Goal: Task Accomplishment & Management: Complete application form

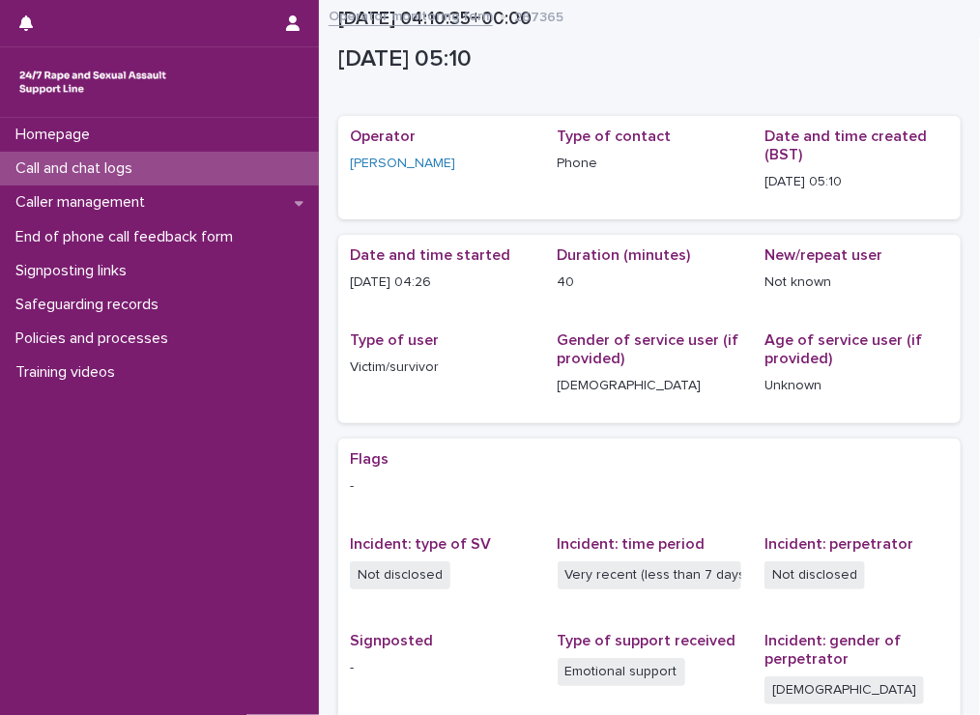
scroll to position [293, 0]
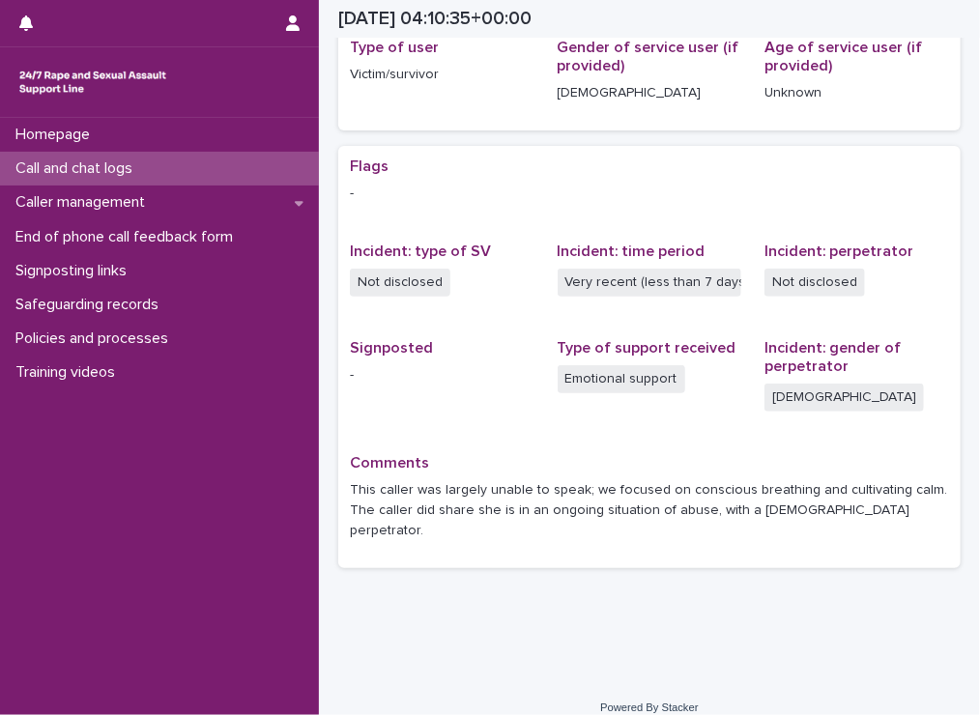
drag, startPoint x: 0, startPoint y: 0, endPoint x: 122, endPoint y: 171, distance: 209.9
click at [122, 171] on p "Call and chat logs" at bounding box center [78, 168] width 140 height 18
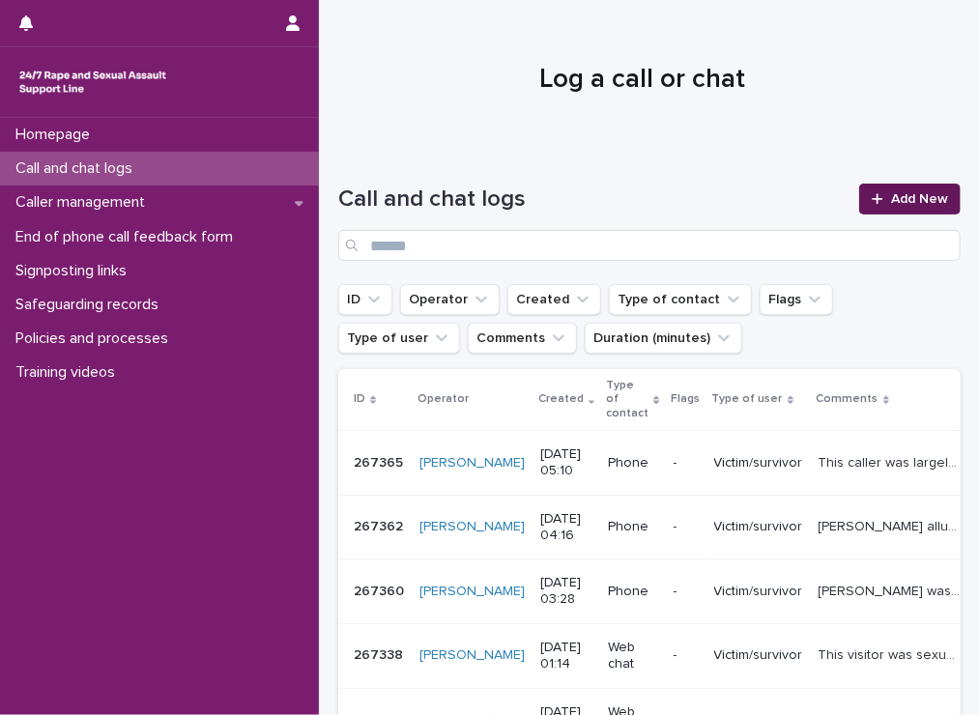
click at [901, 205] on span "Add New" at bounding box center [919, 199] width 57 height 14
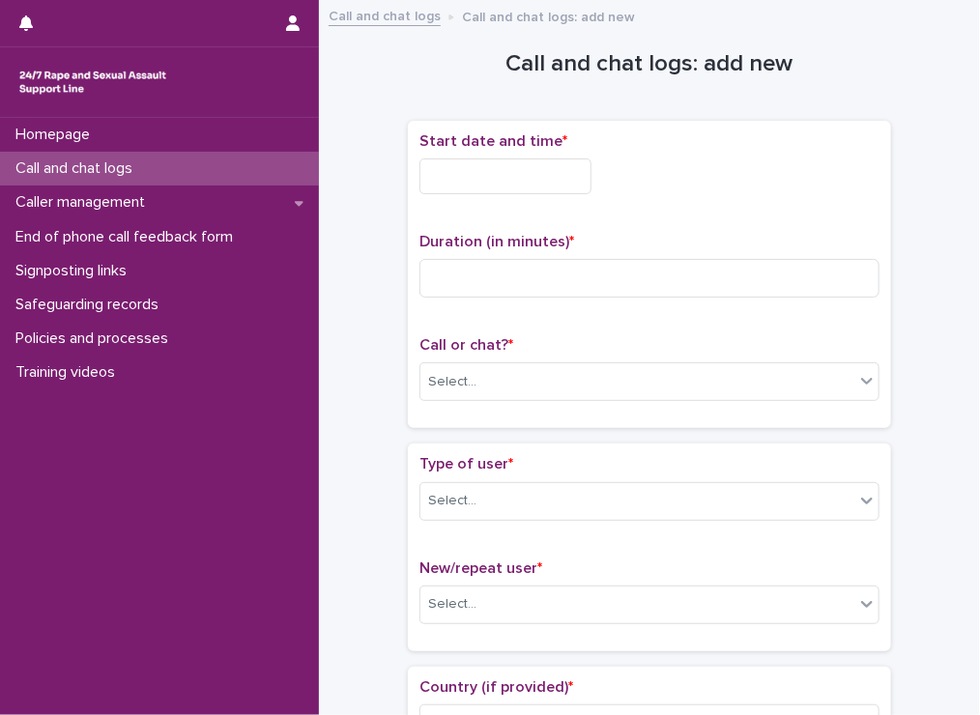
click at [497, 172] on input "text" at bounding box center [505, 176] width 172 height 36
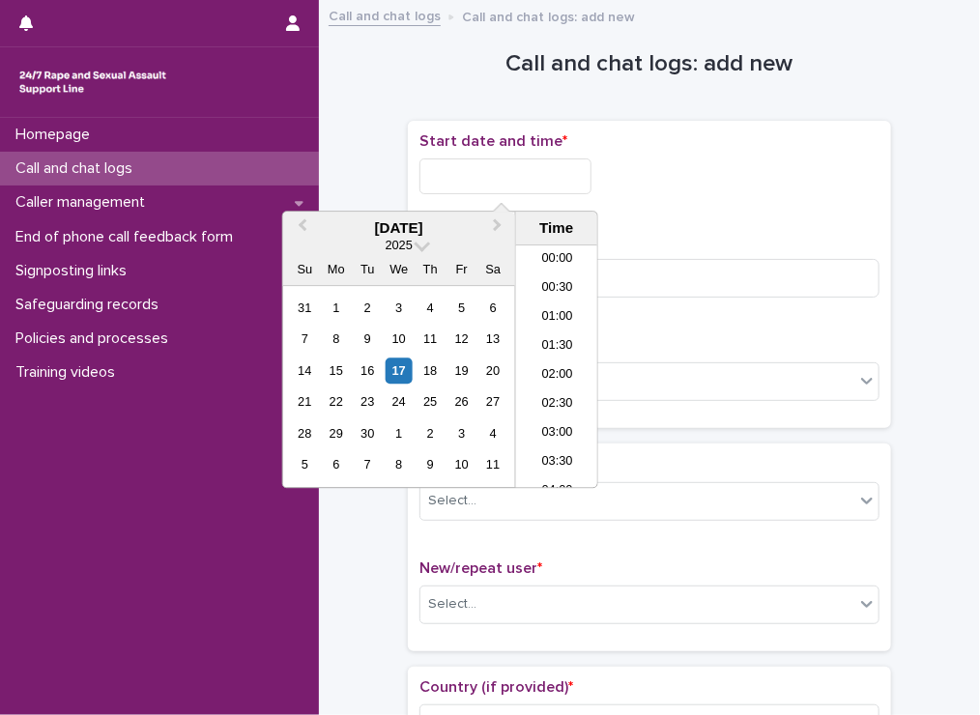
scroll to position [213, 0]
click at [549, 330] on li "05:00" at bounding box center [557, 338] width 82 height 29
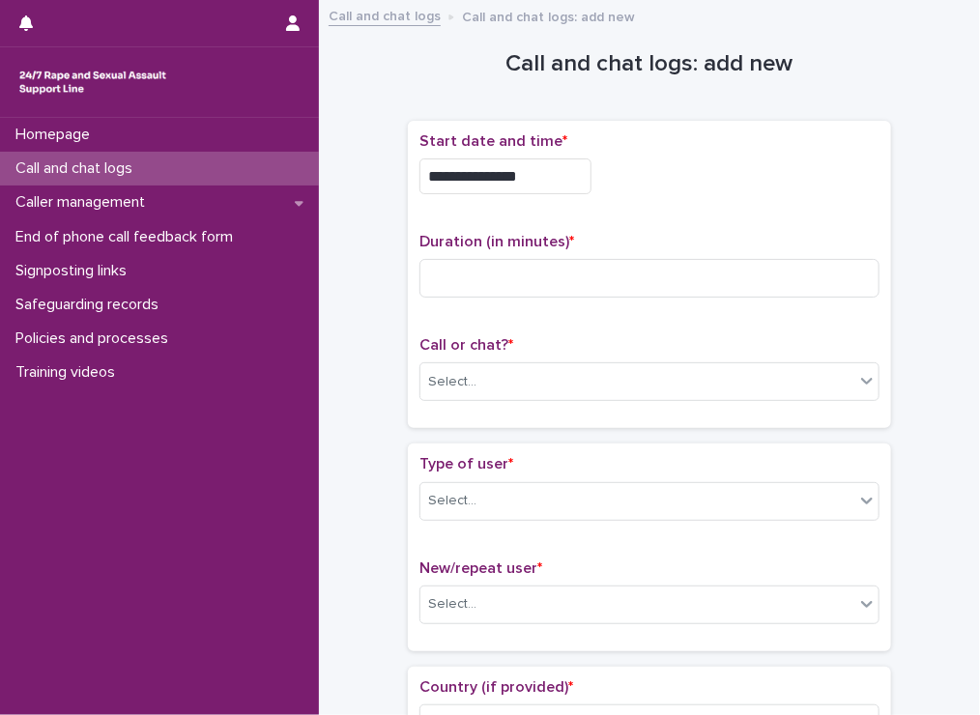
click at [526, 169] on input "**********" at bounding box center [505, 176] width 172 height 36
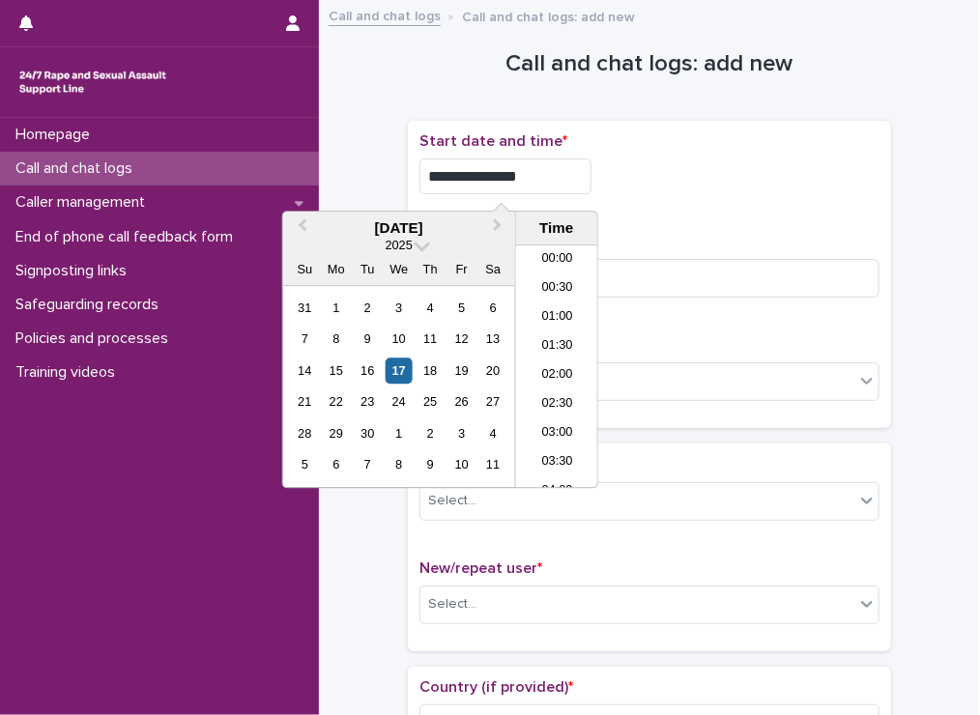
scroll to position [184, 0]
type input "**********"
click at [664, 171] on div "**********" at bounding box center [649, 176] width 460 height 36
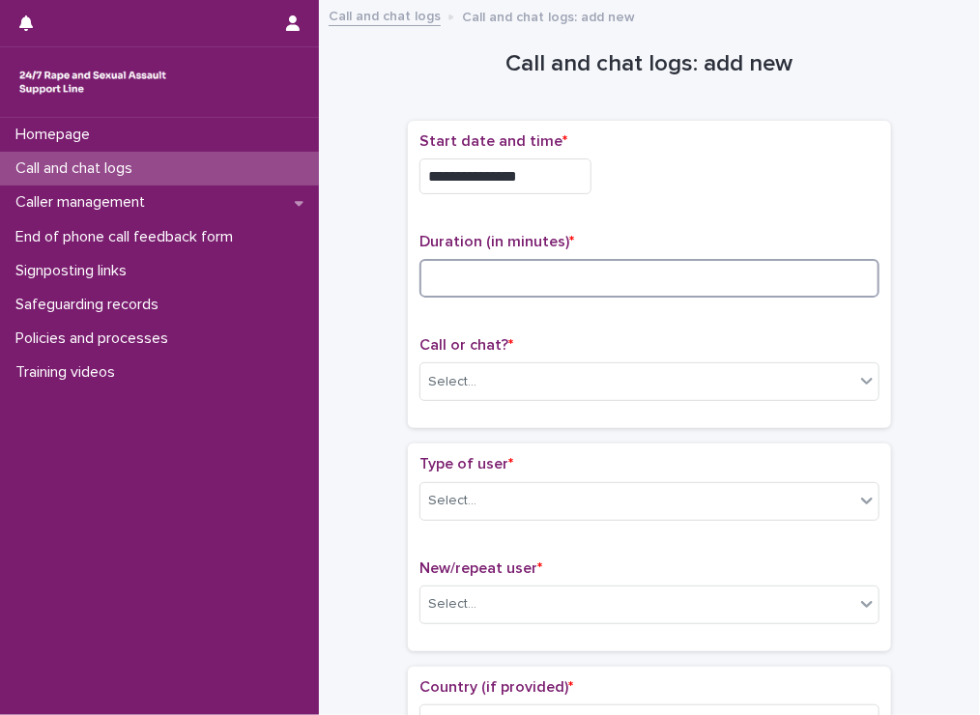
click at [471, 287] on input at bounding box center [649, 278] width 460 height 39
type input "*"
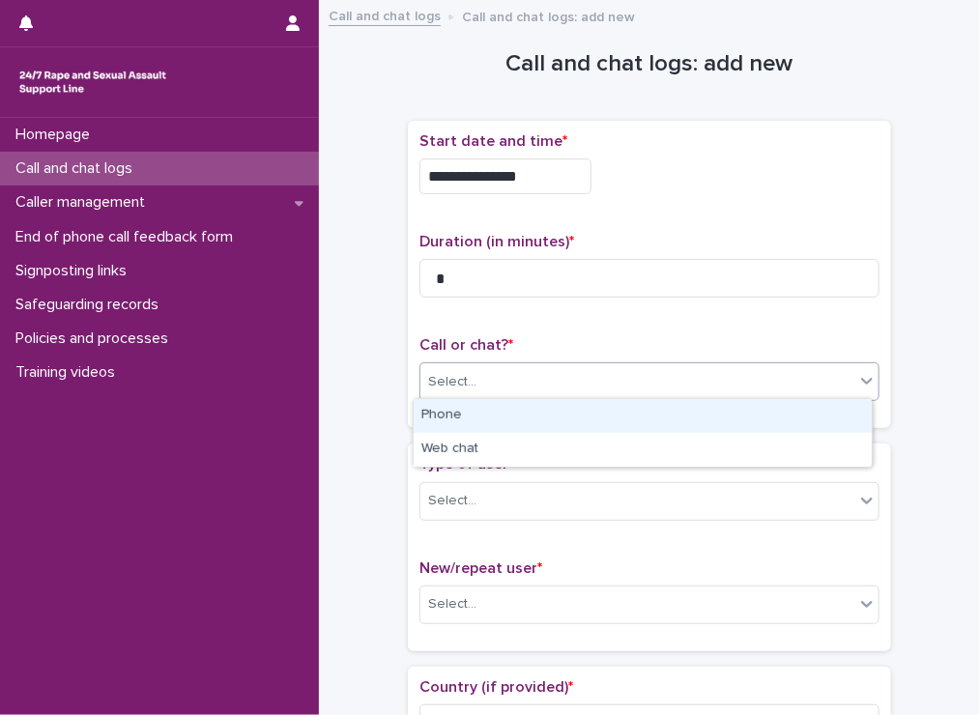
click at [496, 370] on div "Select..." at bounding box center [637, 382] width 434 height 32
click at [466, 414] on div "Phone" at bounding box center [643, 416] width 458 height 34
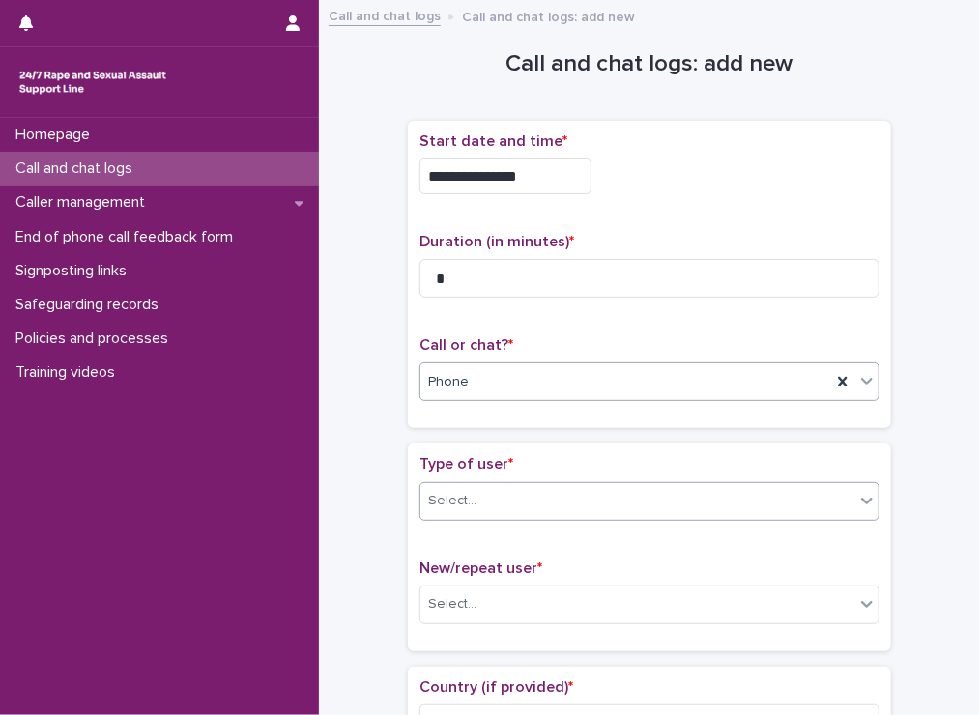
click at [478, 501] on input "text" at bounding box center [479, 500] width 2 height 18
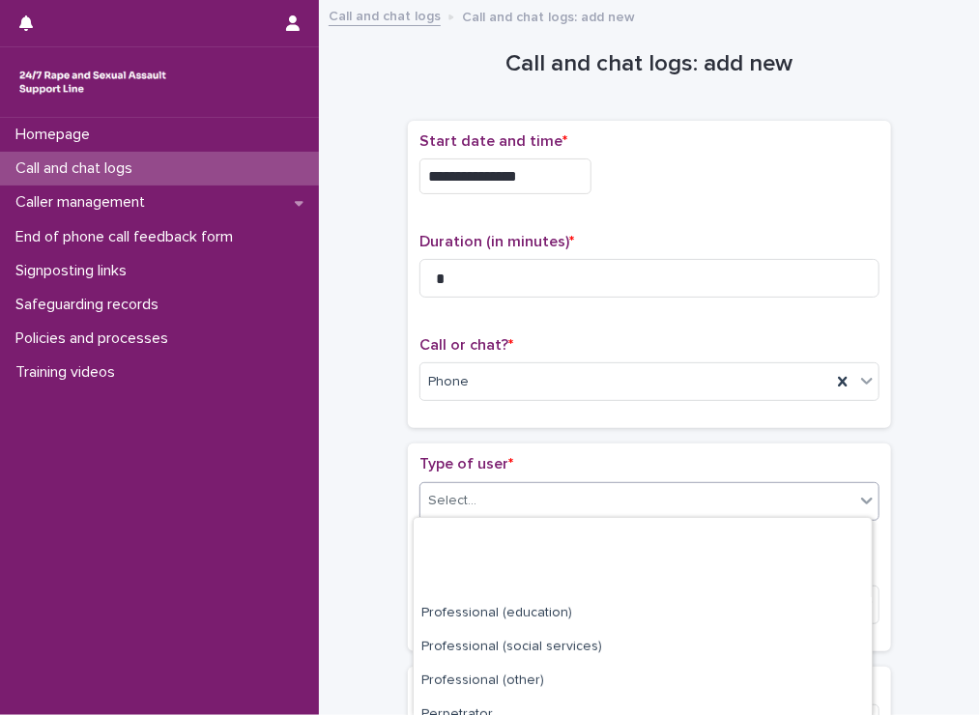
scroll to position [308, 0]
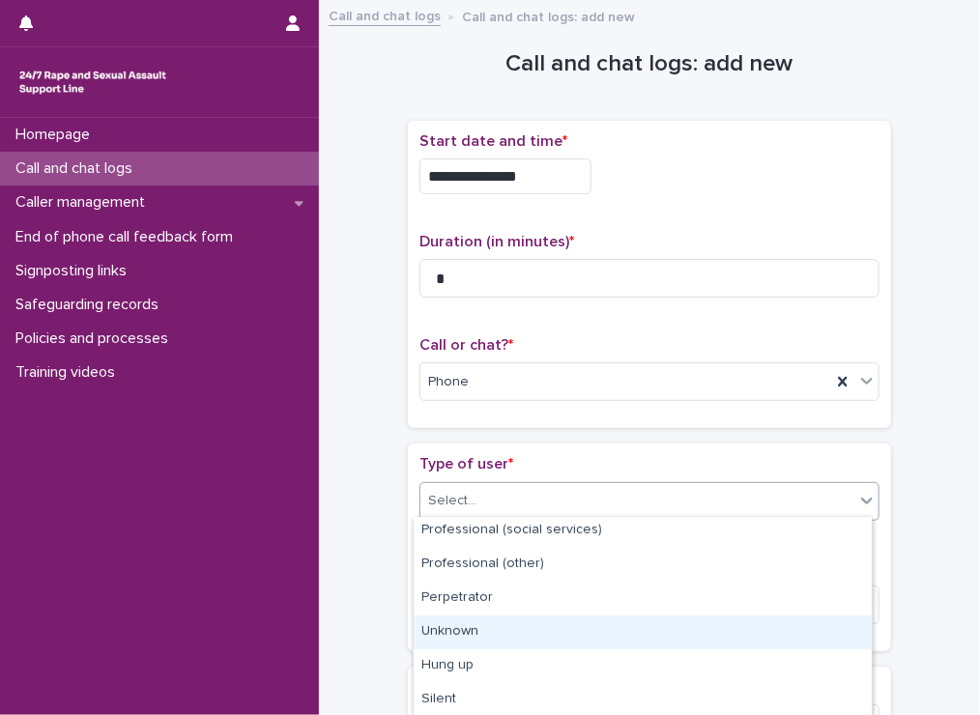
click at [675, 628] on div "Unknown" at bounding box center [643, 632] width 458 height 34
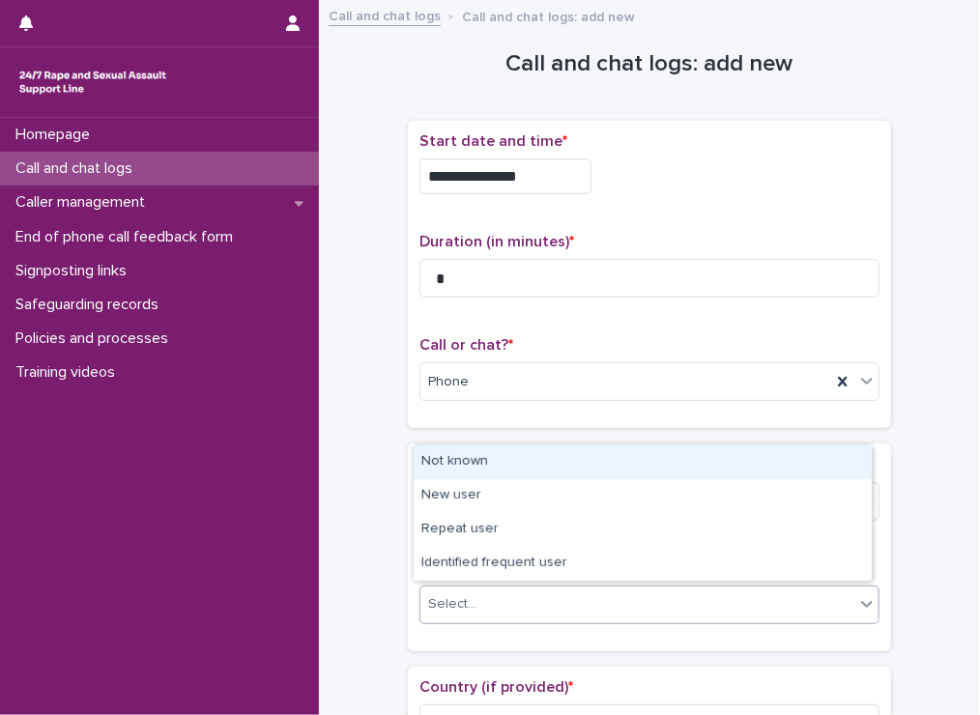
click at [537, 602] on div "Select..." at bounding box center [637, 604] width 434 height 32
click at [449, 451] on div "Not known" at bounding box center [643, 462] width 458 height 34
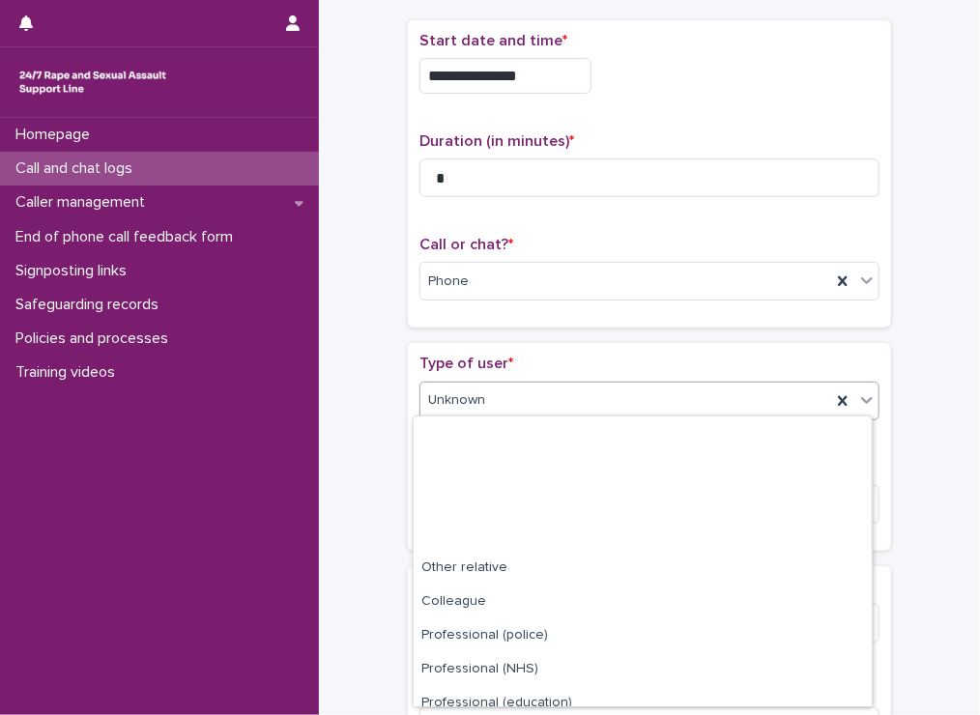
scroll to position [216, 0]
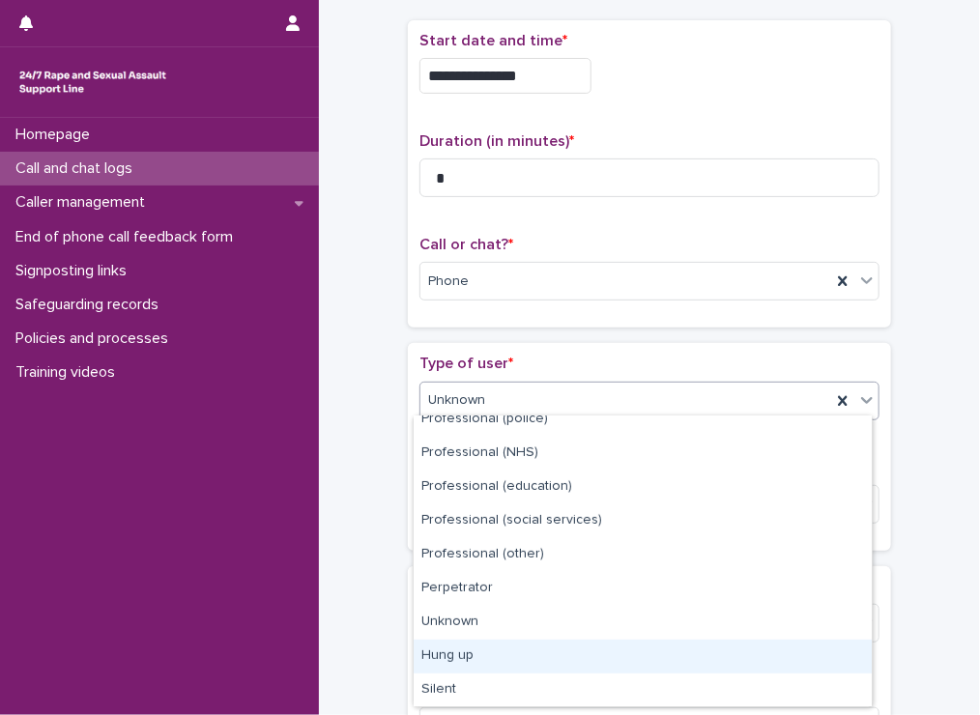
click at [478, 649] on div "Hung up" at bounding box center [643, 657] width 458 height 34
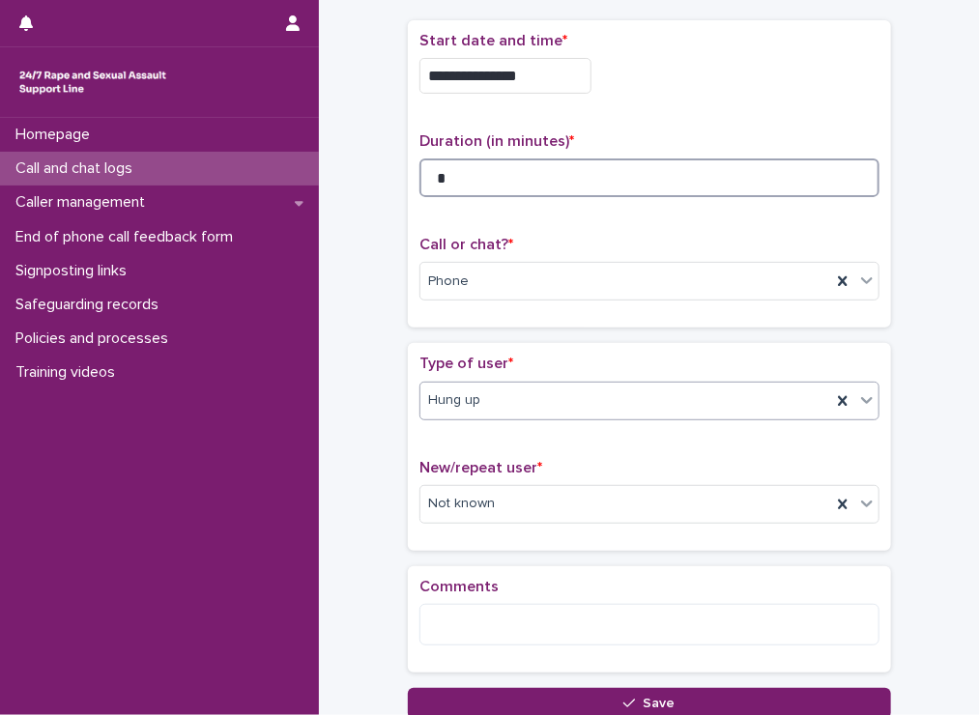
click at [444, 159] on input "*" at bounding box center [649, 177] width 460 height 39
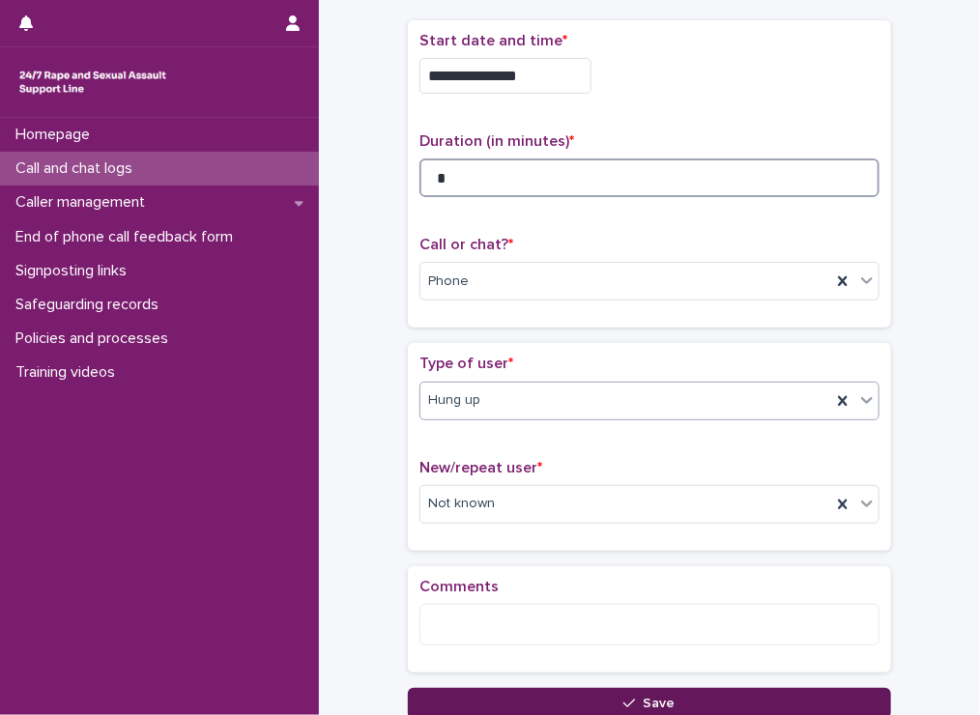
type input "*"
click at [562, 695] on button "Save" at bounding box center [649, 703] width 483 height 31
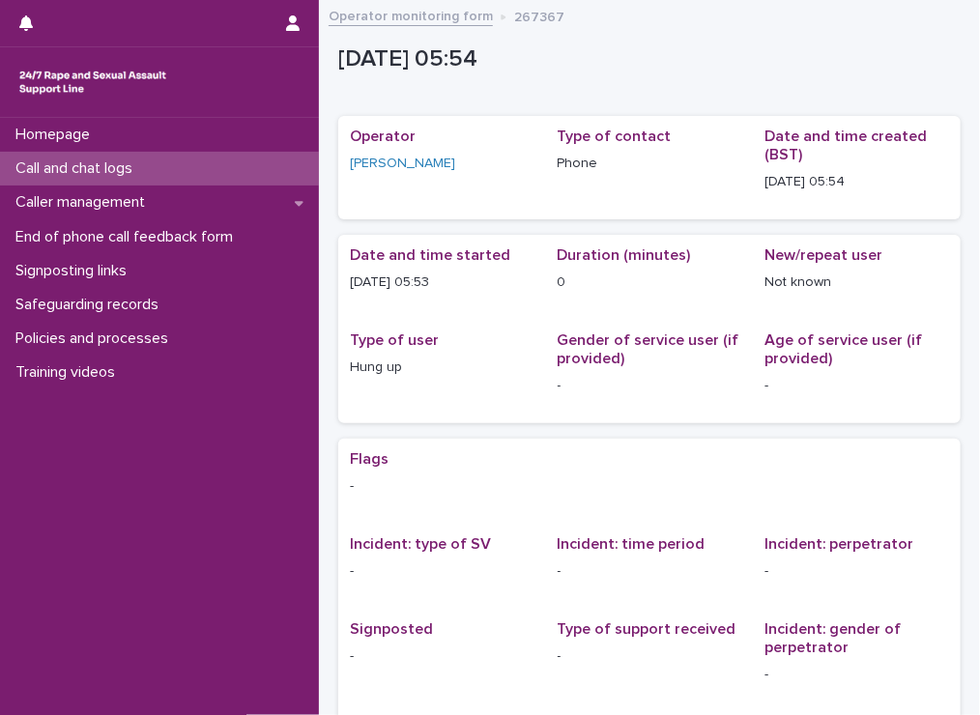
click at [57, 157] on div "Call and chat logs" at bounding box center [159, 169] width 319 height 34
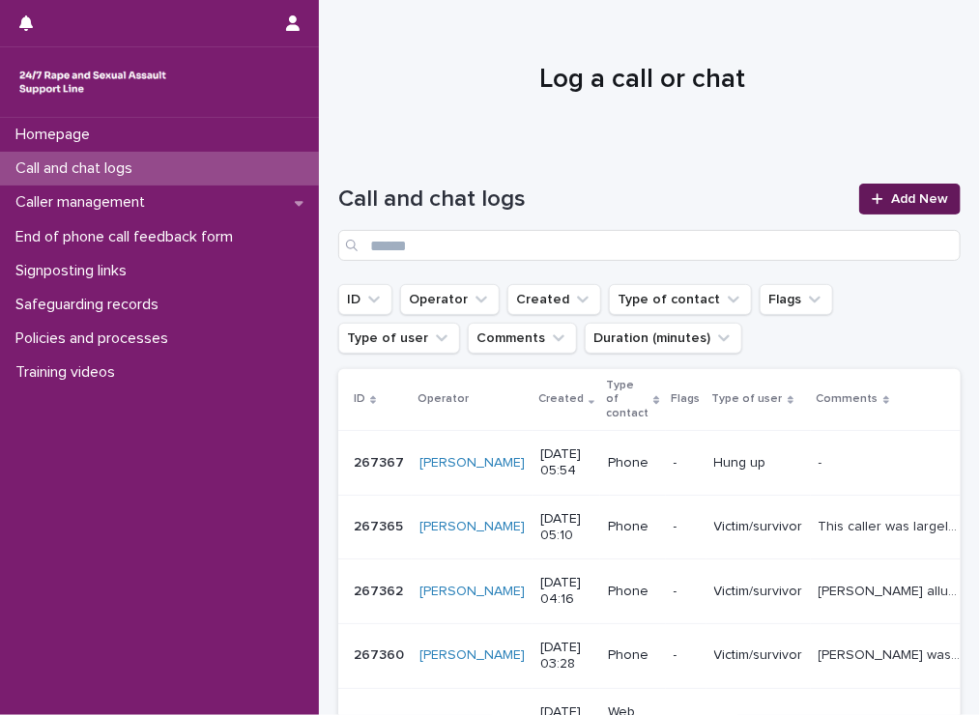
click at [884, 208] on link "Add New" at bounding box center [909, 199] width 101 height 31
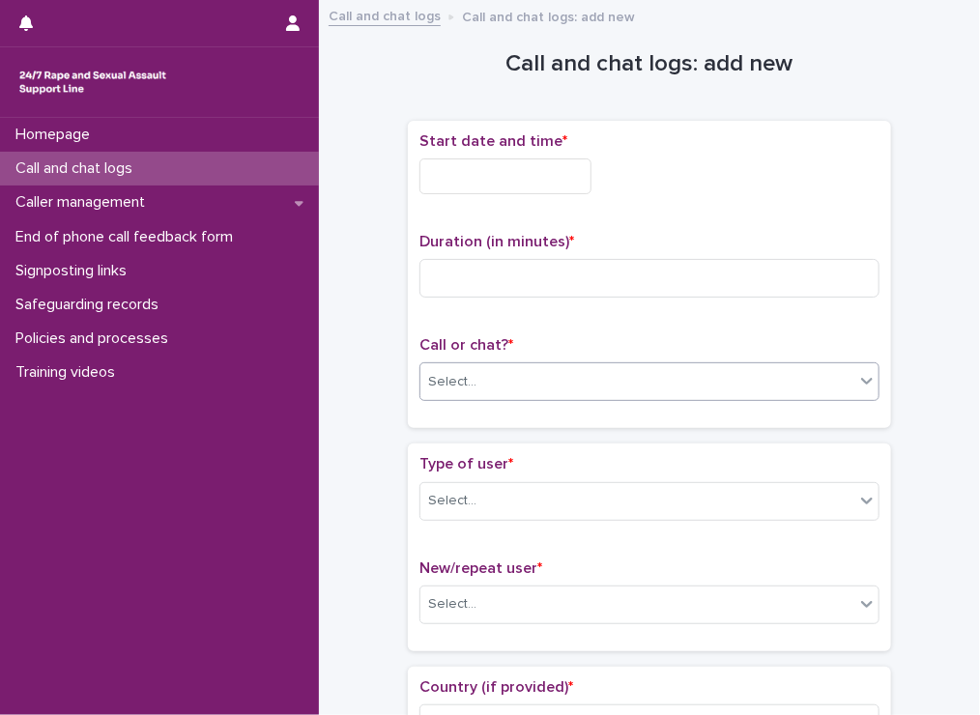
click at [480, 368] on div "Select..." at bounding box center [637, 382] width 434 height 32
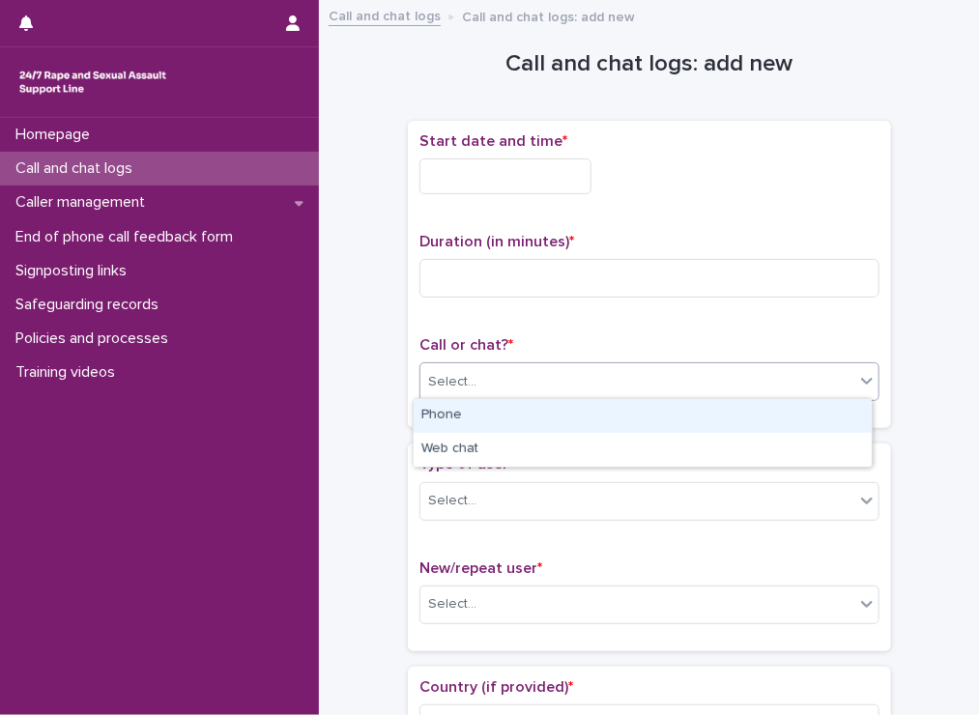
click at [443, 413] on div "Phone" at bounding box center [643, 416] width 458 height 34
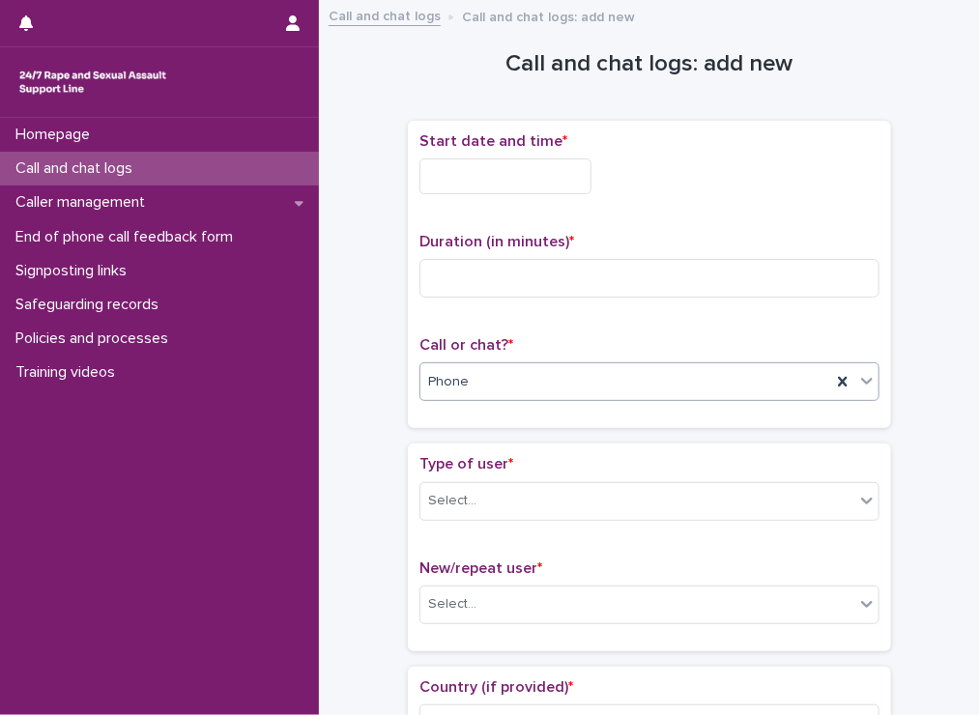
click at [433, 171] on input "text" at bounding box center [505, 176] width 172 height 36
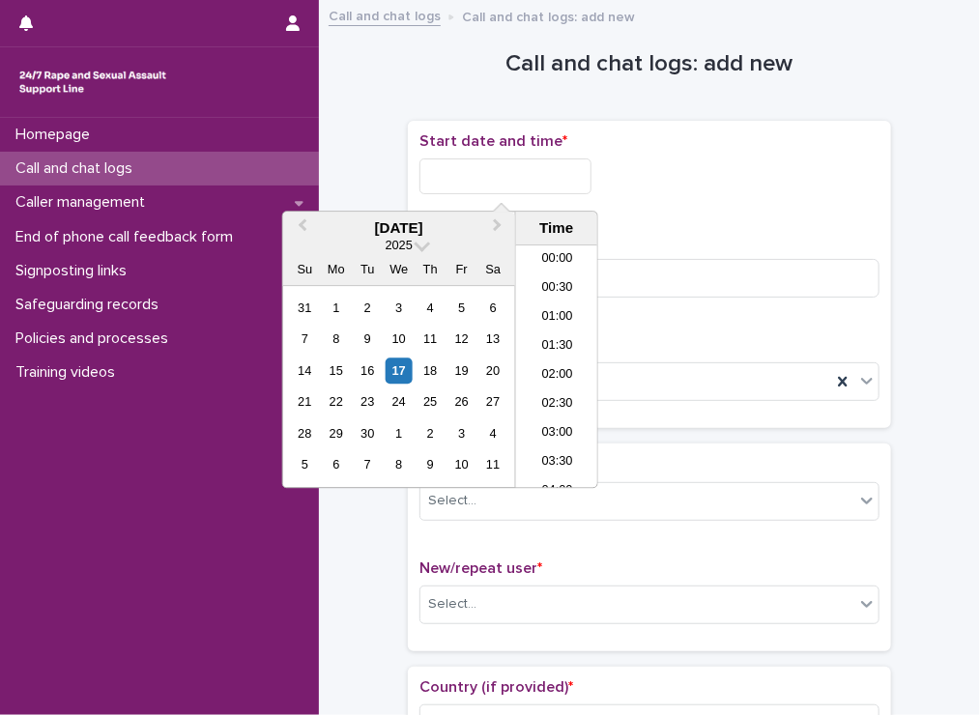
scroll to position [242, 0]
click at [553, 362] on li "06:00" at bounding box center [557, 367] width 82 height 29
click at [526, 173] on input "**********" at bounding box center [505, 176] width 172 height 36
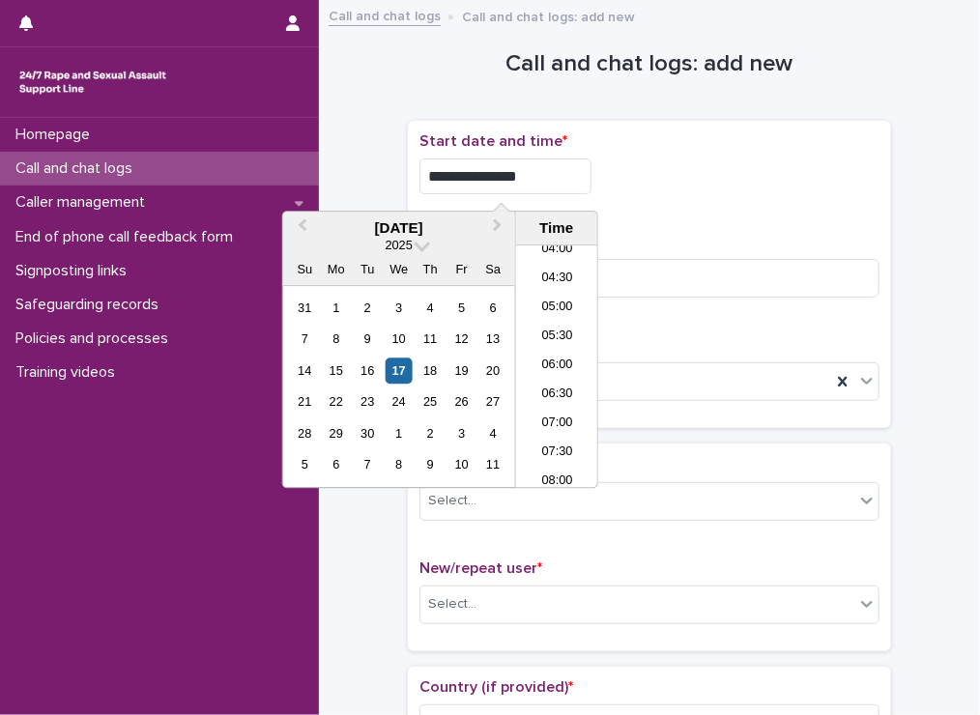
type input "**********"
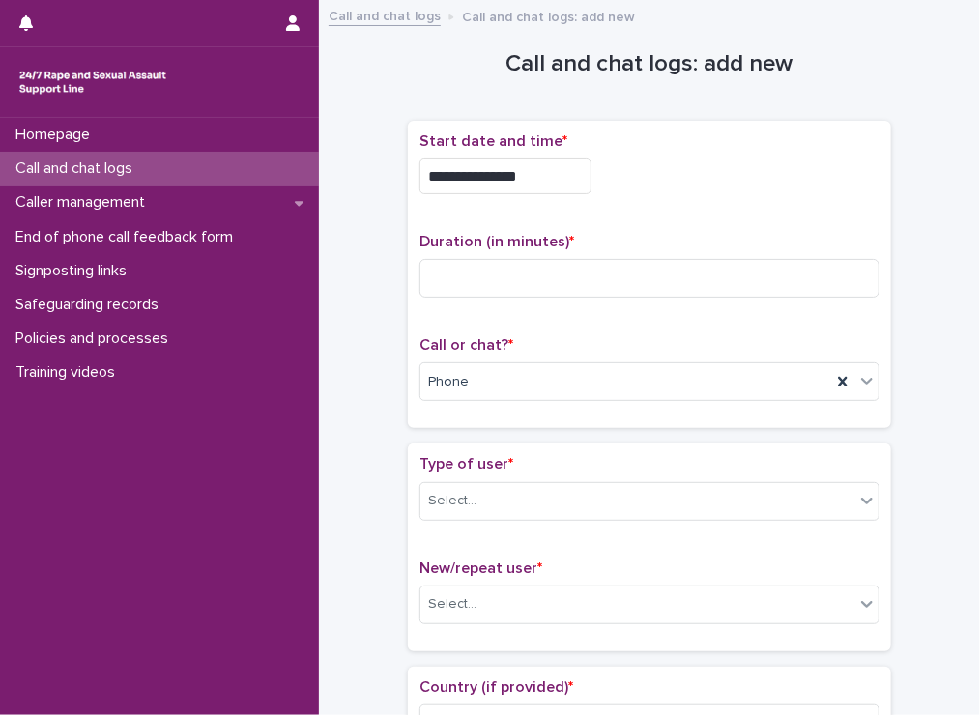
click at [701, 210] on div "**********" at bounding box center [649, 274] width 460 height 285
click at [490, 285] on input at bounding box center [649, 278] width 460 height 39
type input "**"
click at [460, 505] on div "Select..." at bounding box center [452, 501] width 48 height 20
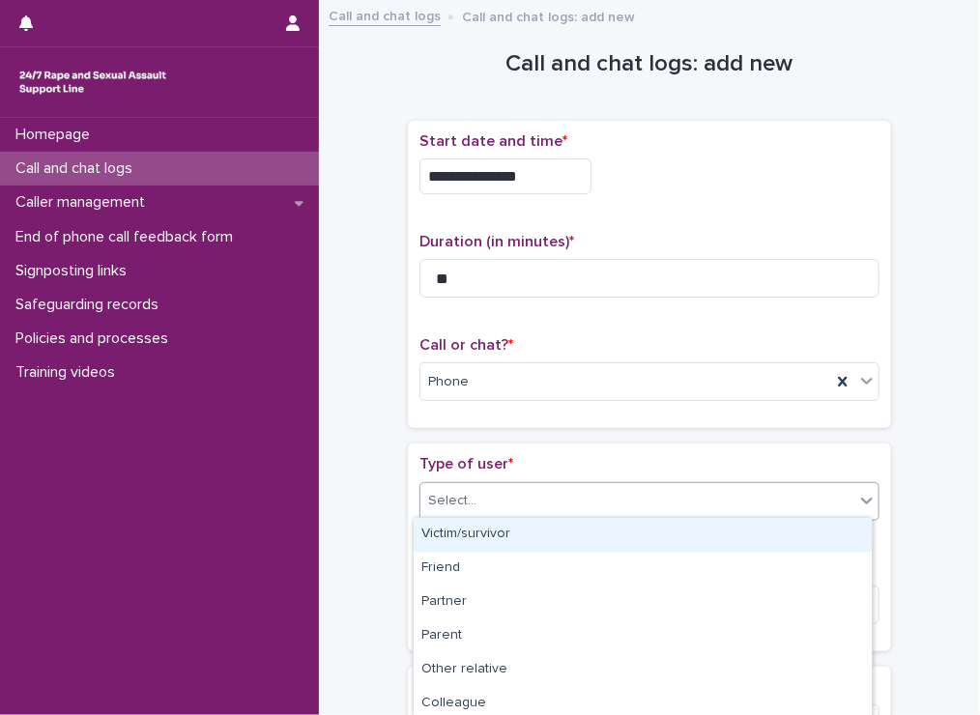
click at [460, 532] on div "Victim/survivor" at bounding box center [643, 535] width 458 height 34
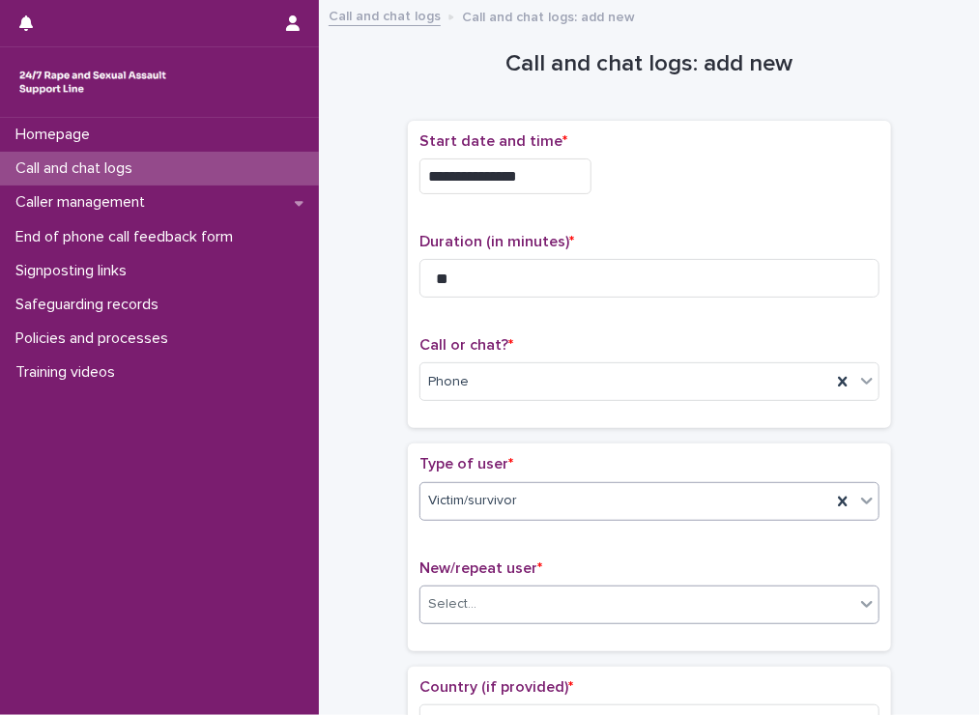
click at [442, 594] on div "Select..." at bounding box center [452, 604] width 48 height 20
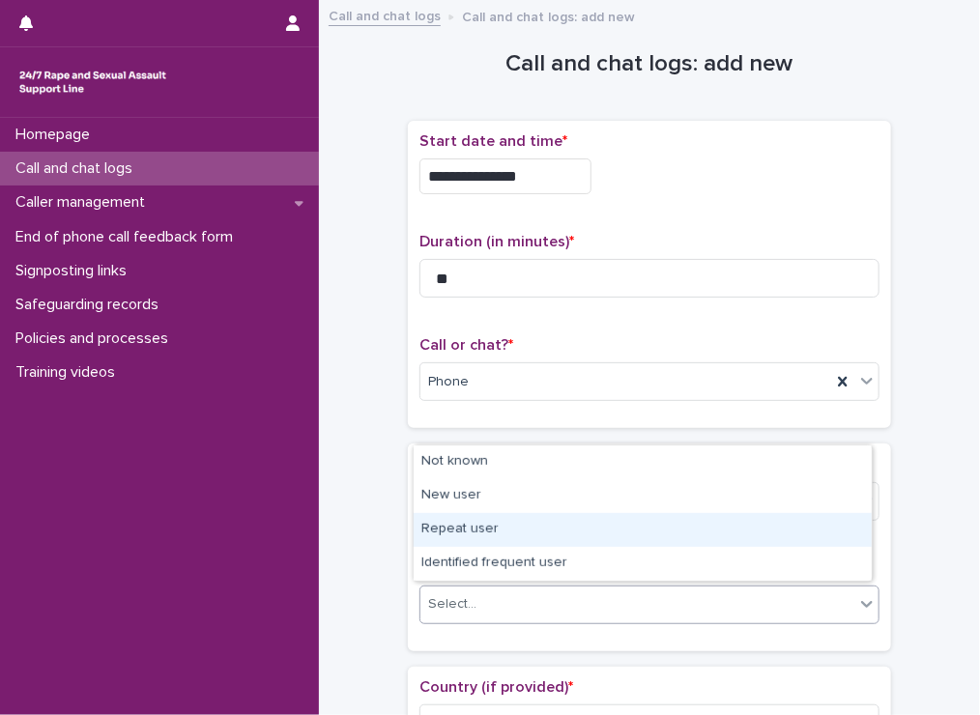
click at [452, 544] on div "Repeat user" at bounding box center [643, 530] width 458 height 34
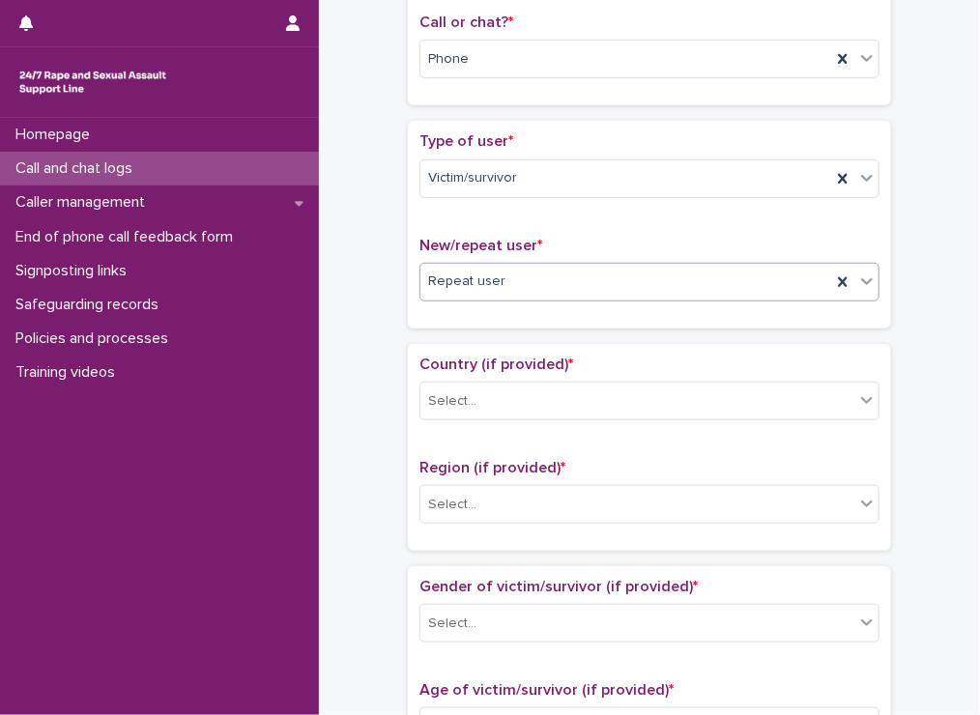
scroll to position [332, 0]
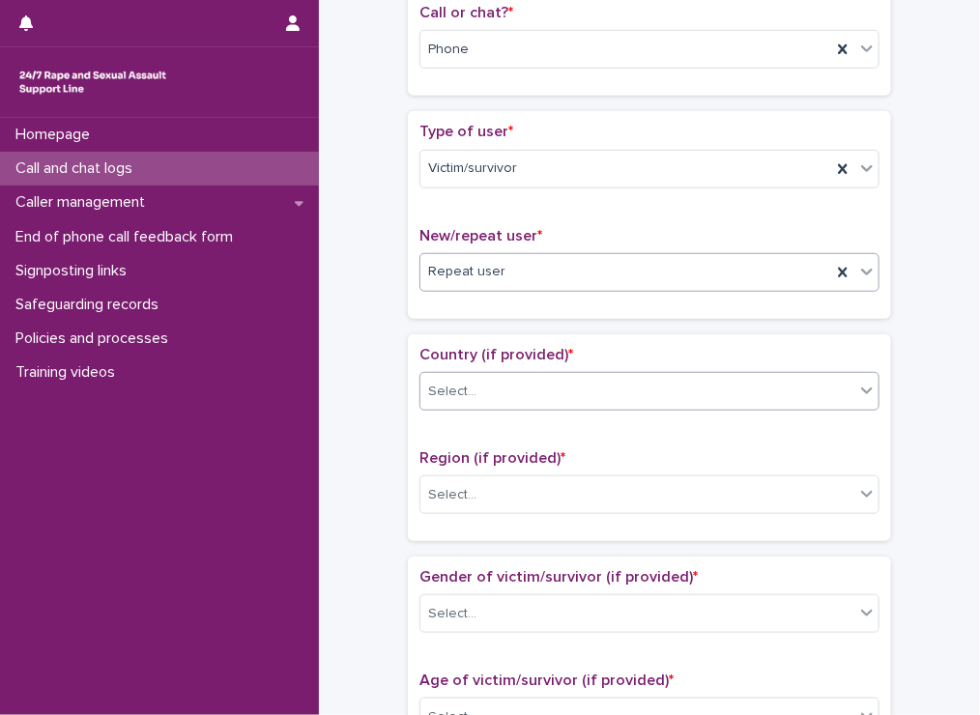
click at [454, 392] on div "Select..." at bounding box center [452, 392] width 48 height 20
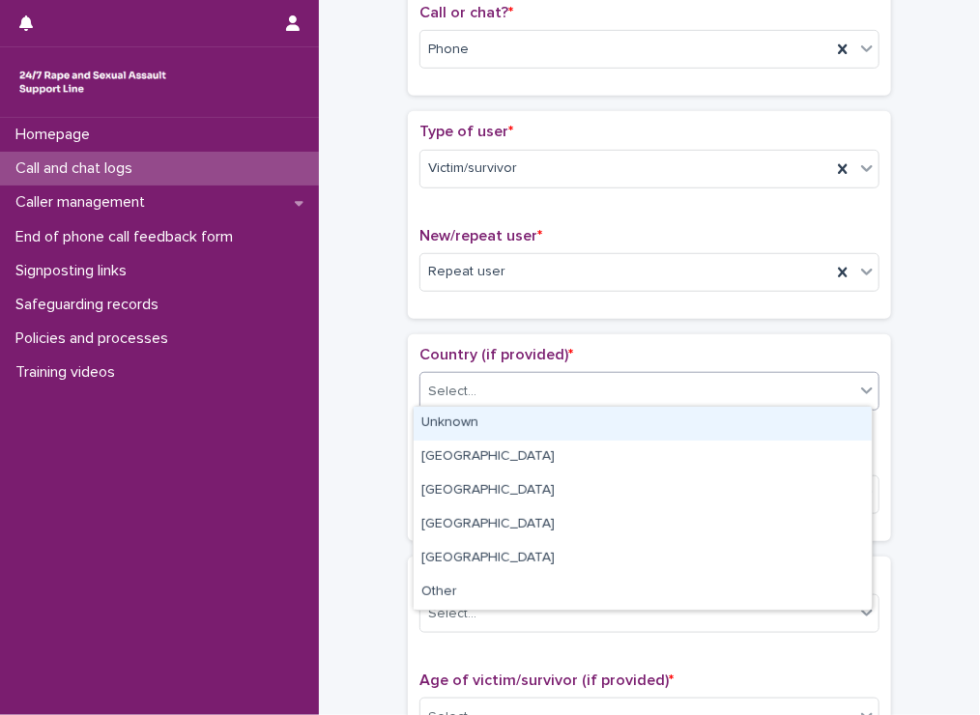
click at [448, 429] on div "Unknown" at bounding box center [643, 424] width 458 height 34
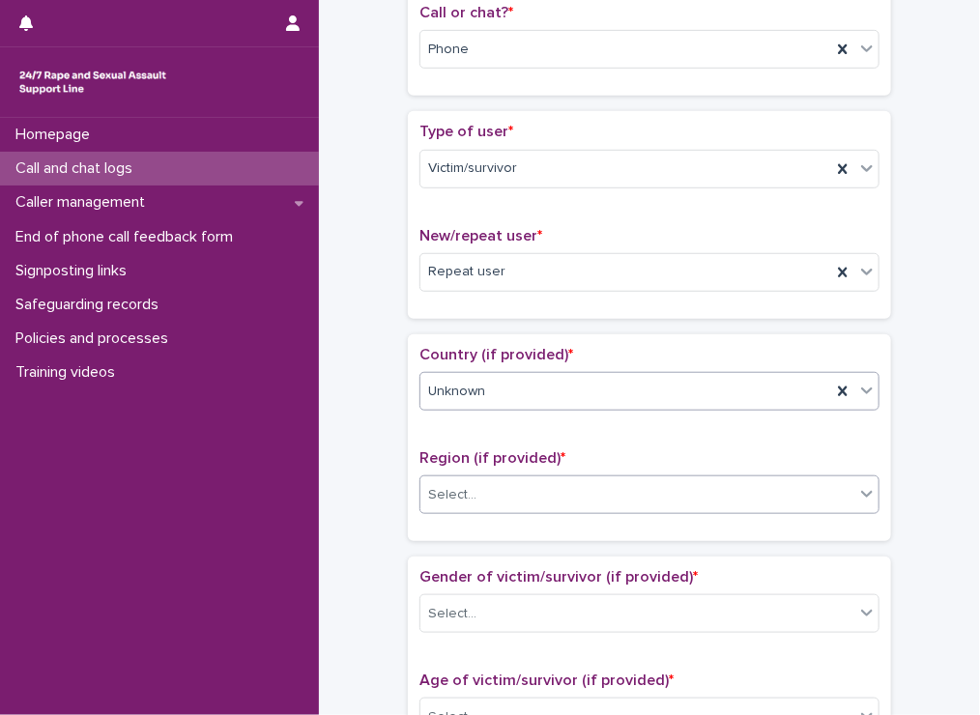
click at [437, 500] on div "Select..." at bounding box center [637, 495] width 434 height 32
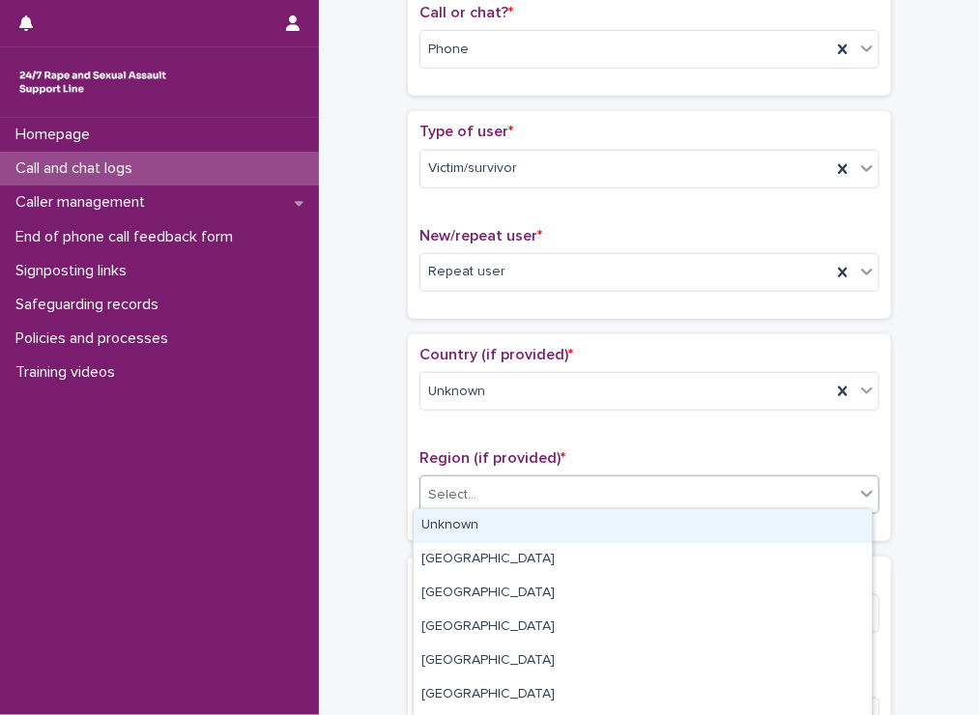
click at [441, 538] on div "Unknown" at bounding box center [643, 526] width 458 height 34
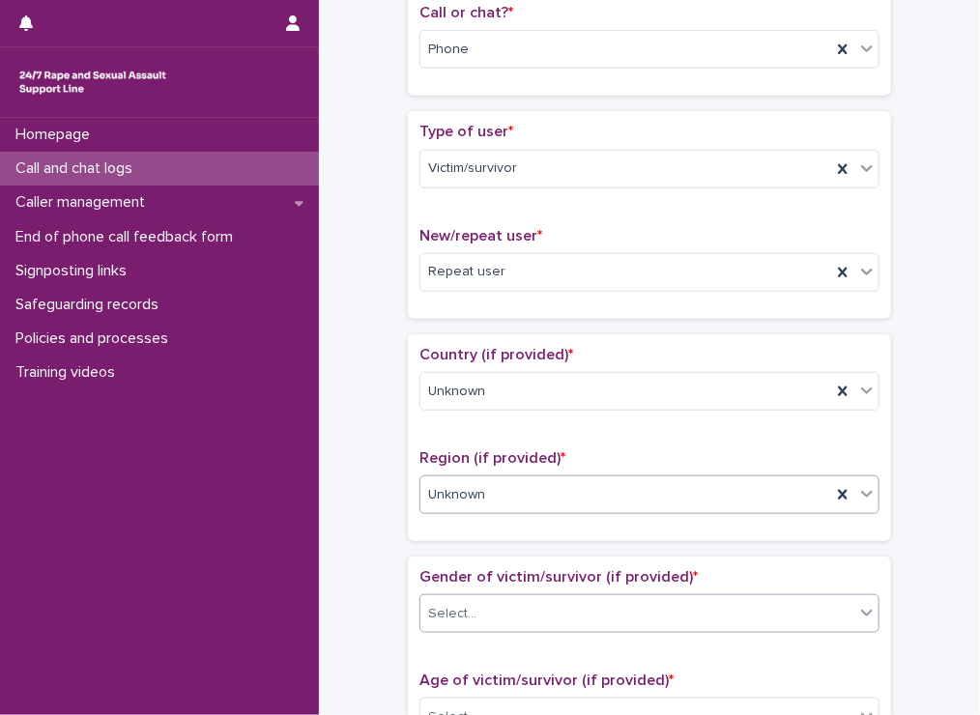
click at [447, 606] on div "Select..." at bounding box center [452, 614] width 48 height 20
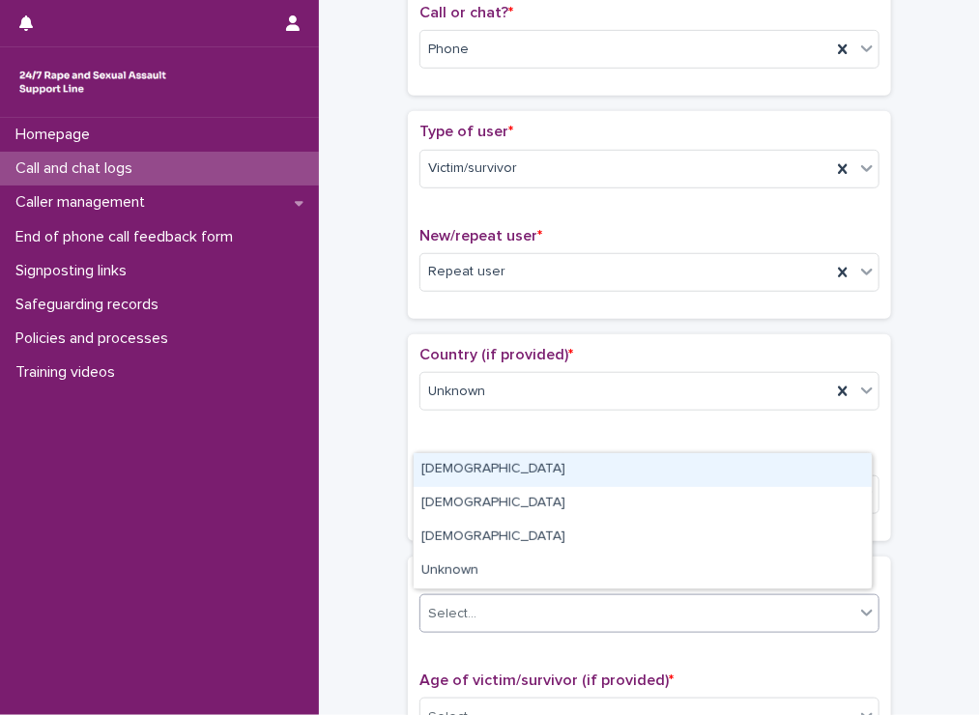
click at [448, 474] on div "[DEMOGRAPHIC_DATA]" at bounding box center [643, 470] width 458 height 34
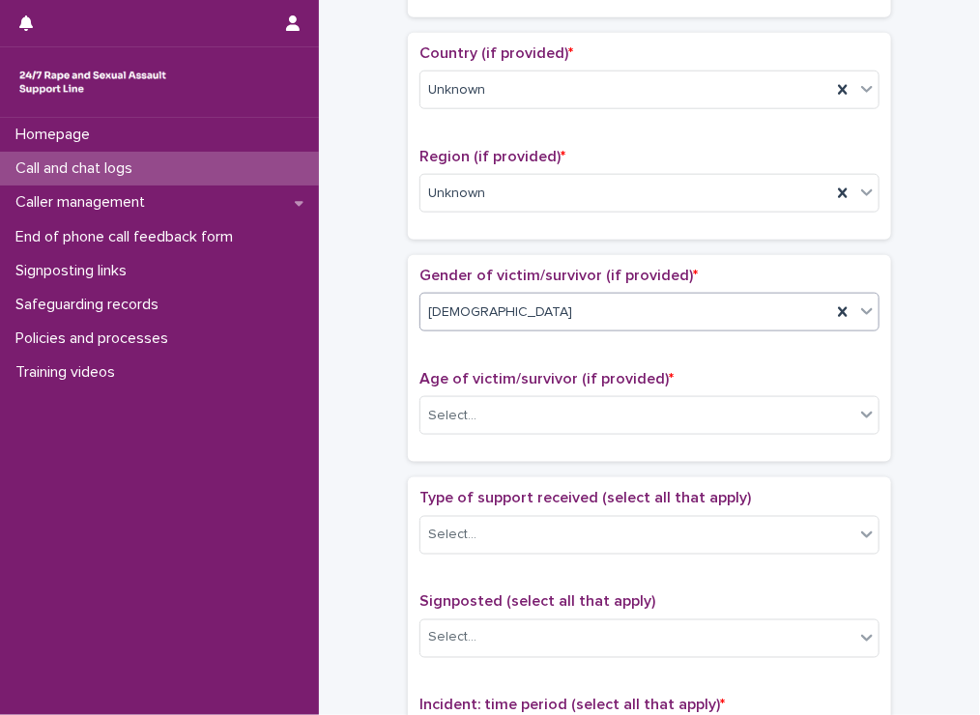
scroll to position [707, 0]
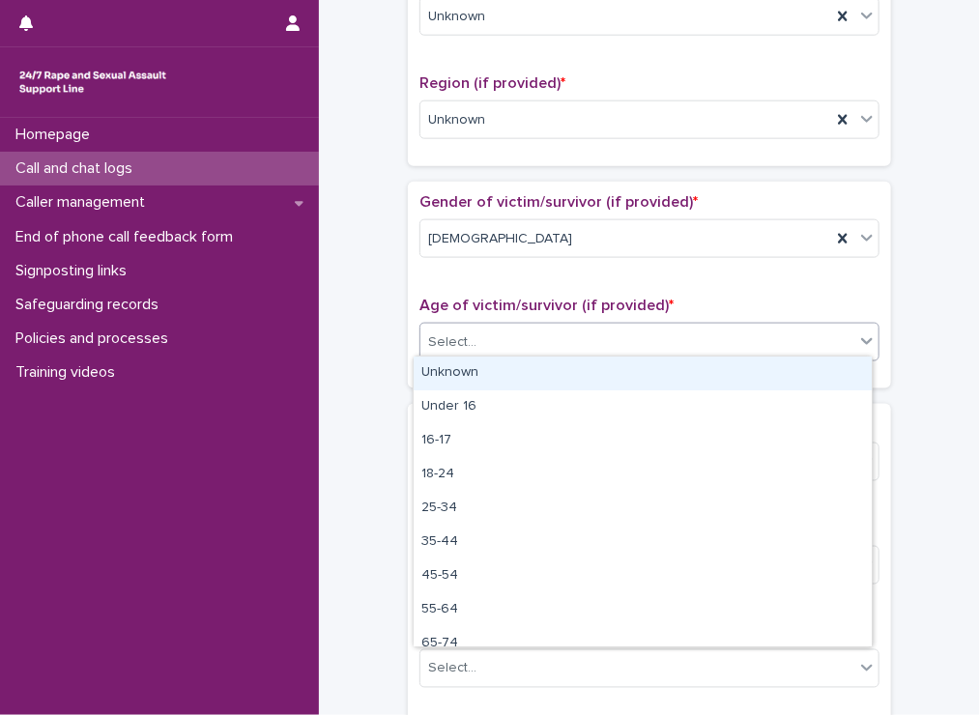
click at [536, 336] on div "Select..." at bounding box center [637, 343] width 434 height 32
click at [495, 367] on div "Unknown" at bounding box center [643, 374] width 458 height 34
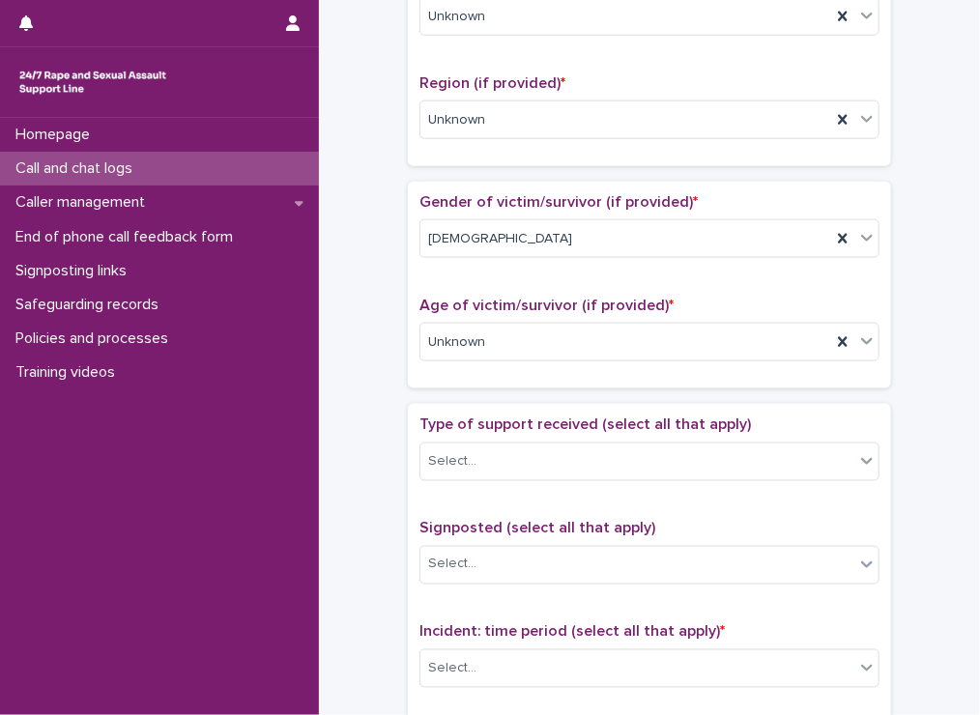
click at [448, 482] on div "Type of support received (select all that apply) Select..." at bounding box center [649, 455] width 460 height 80
click at [448, 471] on div "Select..." at bounding box center [649, 462] width 460 height 39
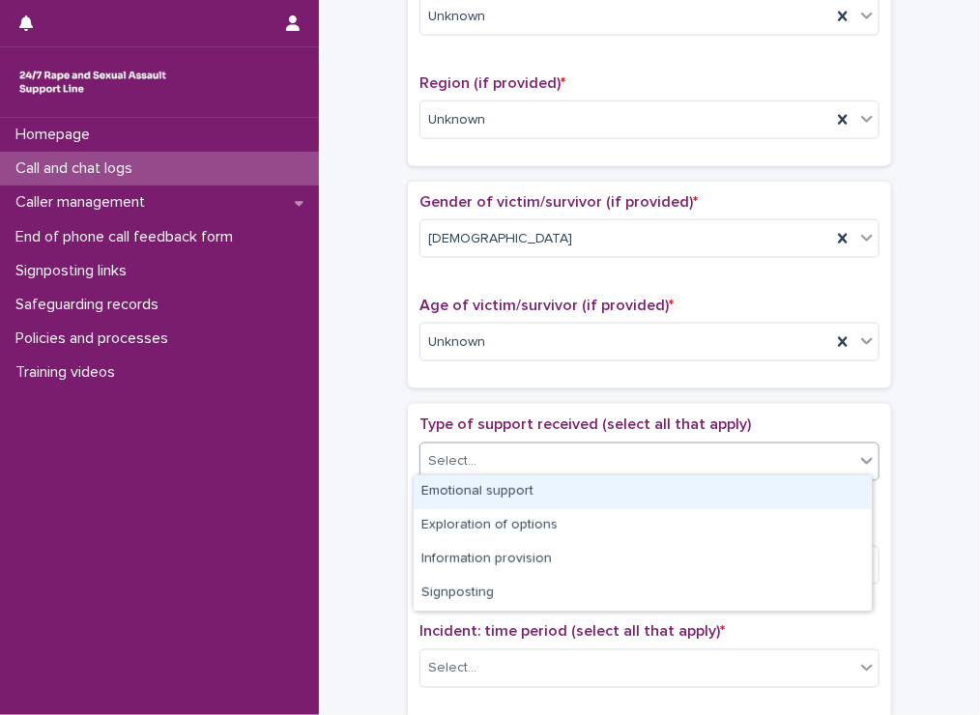
click at [444, 492] on div "Emotional support" at bounding box center [643, 492] width 458 height 34
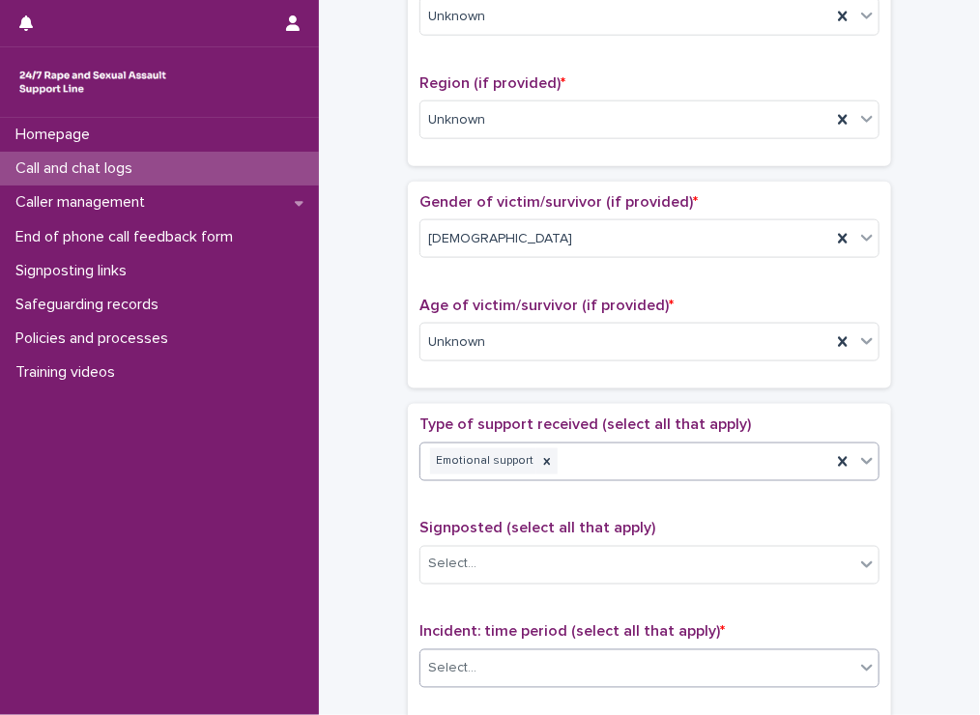
click at [439, 659] on div "Select..." at bounding box center [452, 669] width 48 height 20
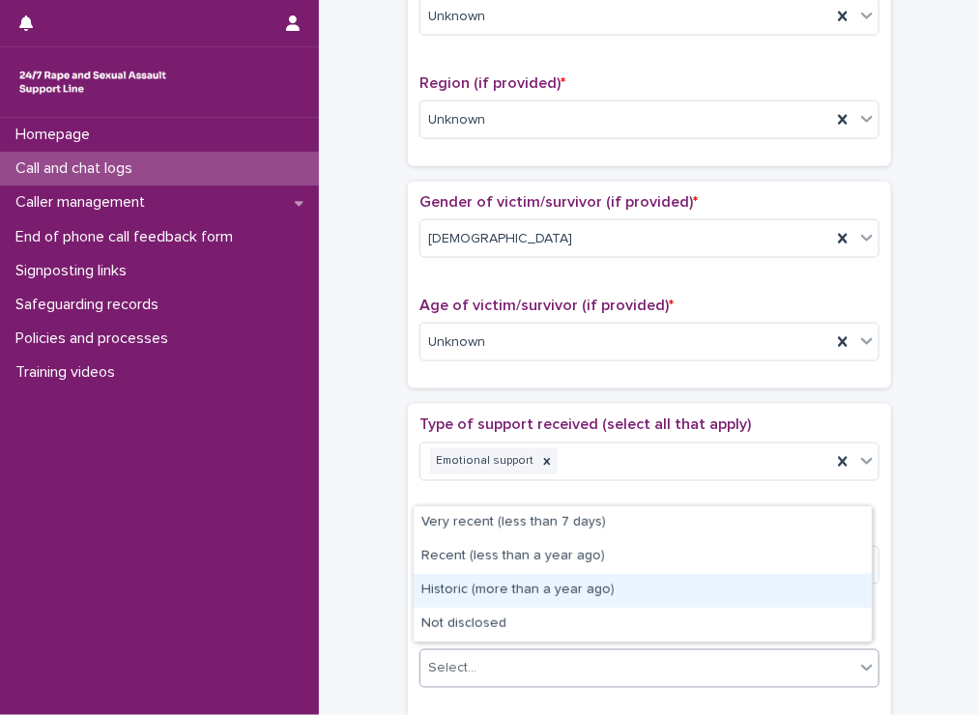
click at [444, 589] on div "Historic (more than a year ago)" at bounding box center [643, 591] width 458 height 34
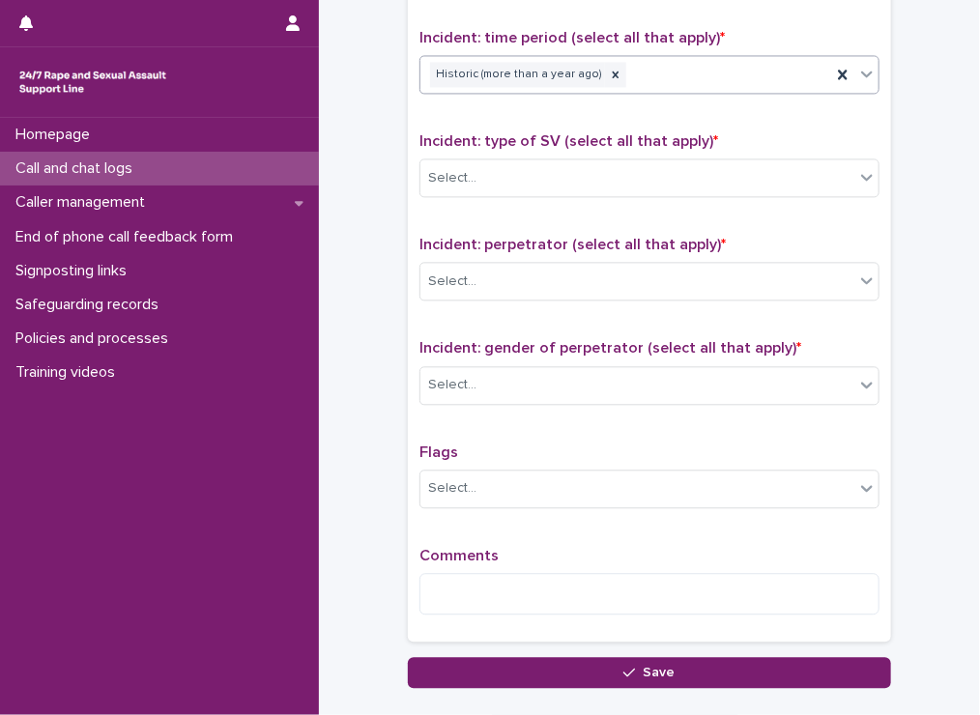
scroll to position [1284, 0]
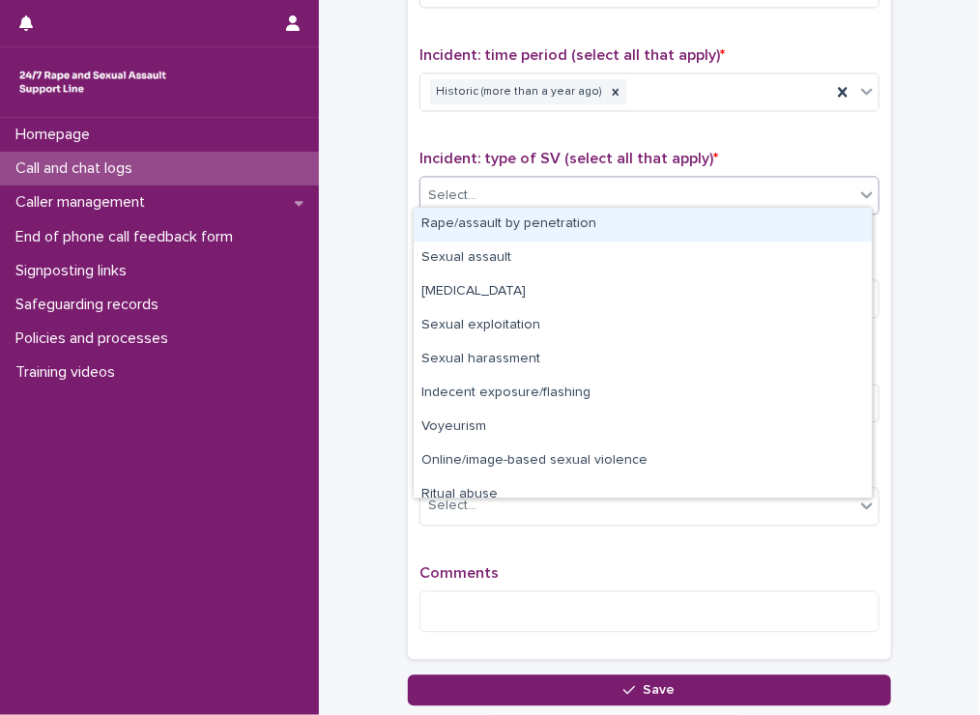
click at [495, 188] on div "Select..." at bounding box center [637, 196] width 434 height 32
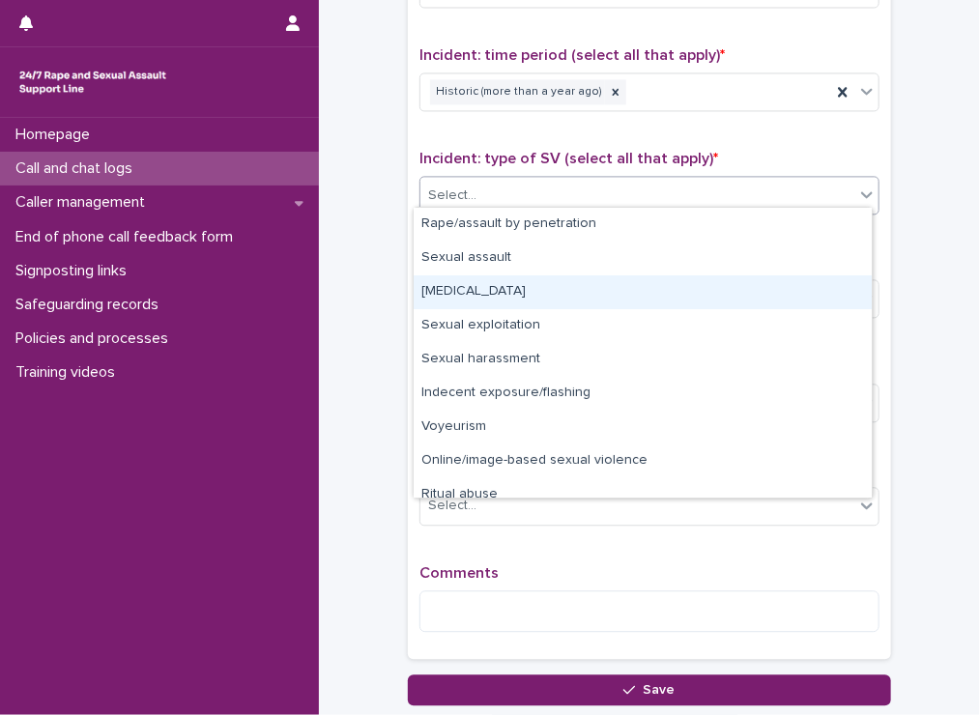
click at [471, 286] on div "[MEDICAL_DATA]" at bounding box center [643, 292] width 458 height 34
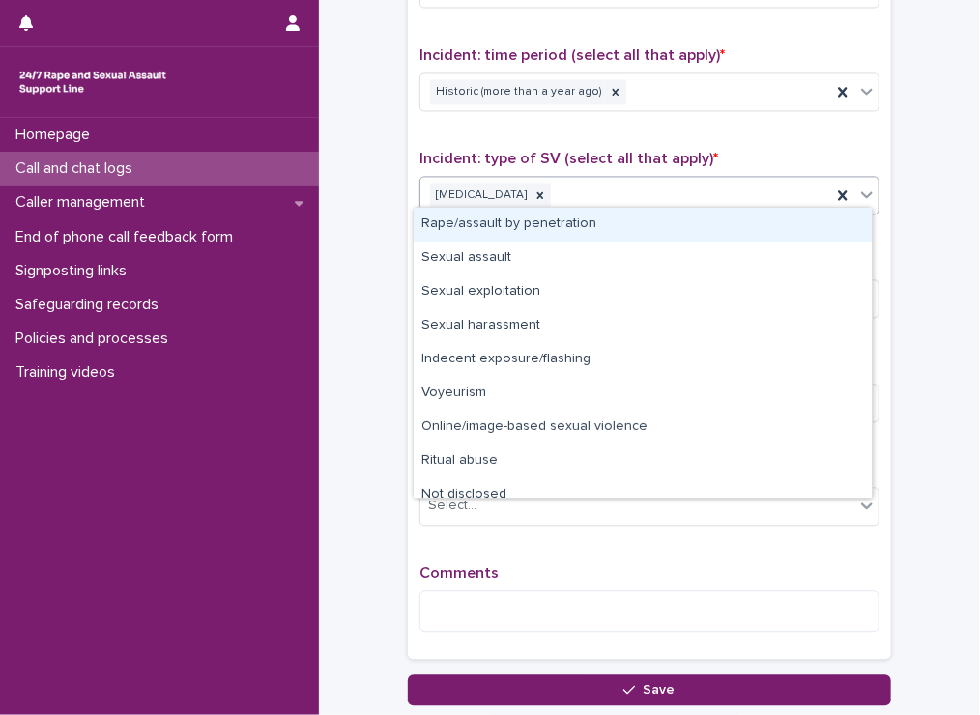
click at [577, 192] on div "[MEDICAL_DATA]" at bounding box center [625, 196] width 411 height 34
click at [548, 217] on div "Rape/assault by penetration" at bounding box center [643, 225] width 458 height 34
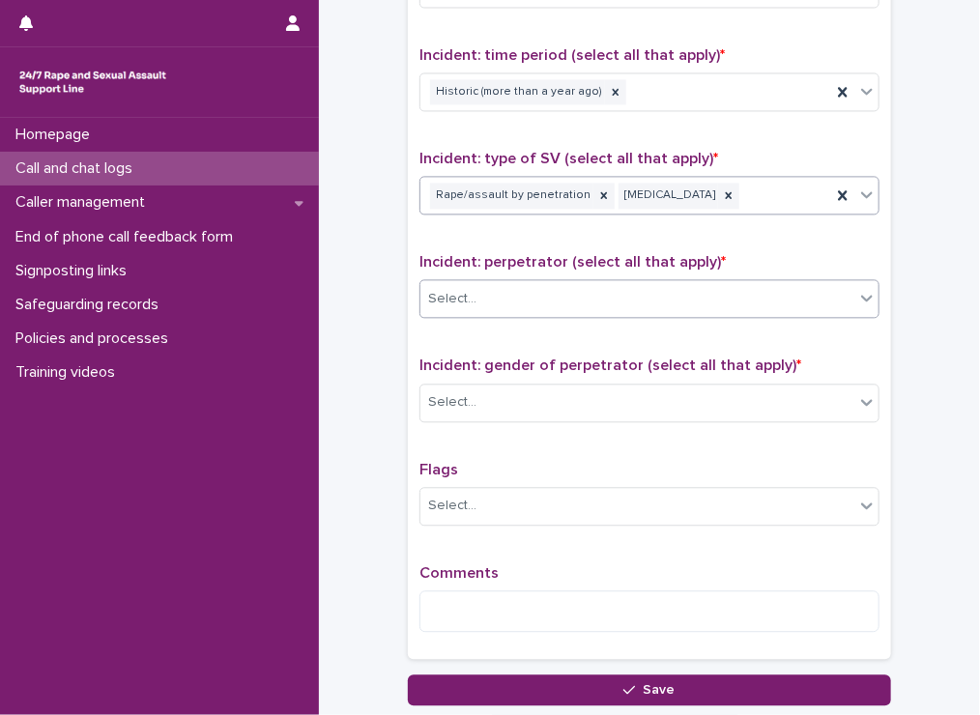
click at [499, 283] on div "Select..." at bounding box center [637, 299] width 434 height 32
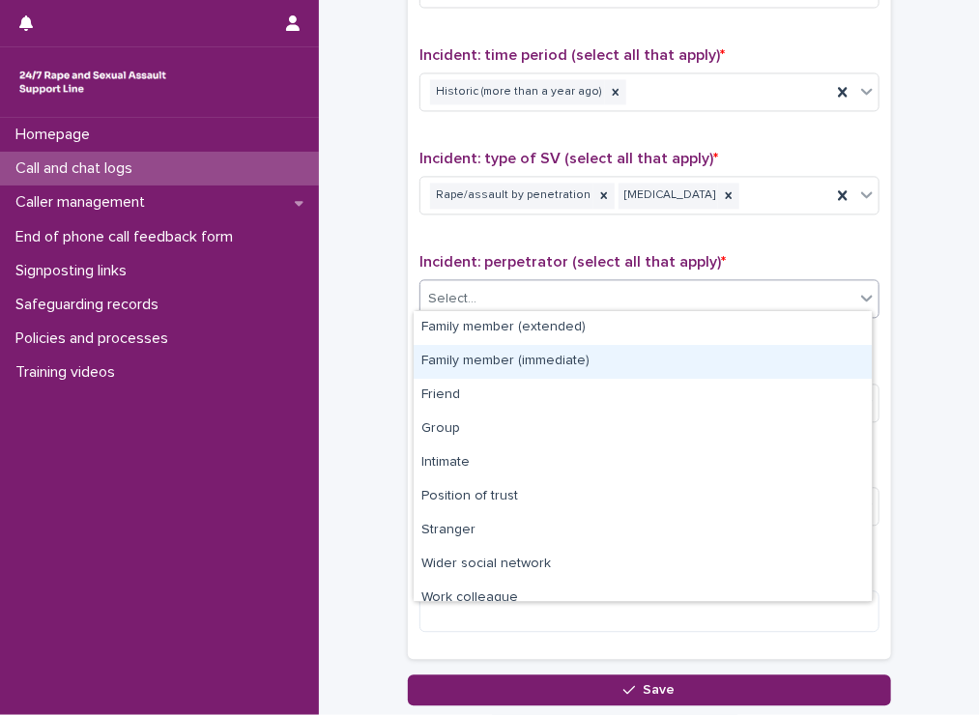
click at [455, 354] on div "Family member (immediate)" at bounding box center [643, 362] width 458 height 34
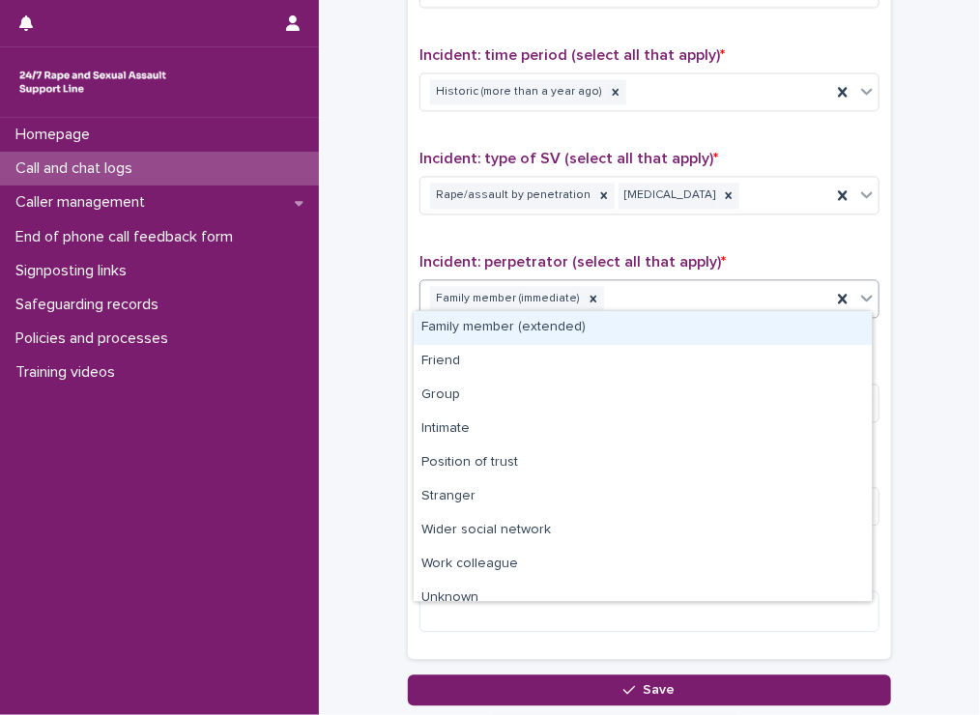
click at [677, 291] on div "Family member (immediate)" at bounding box center [625, 299] width 411 height 34
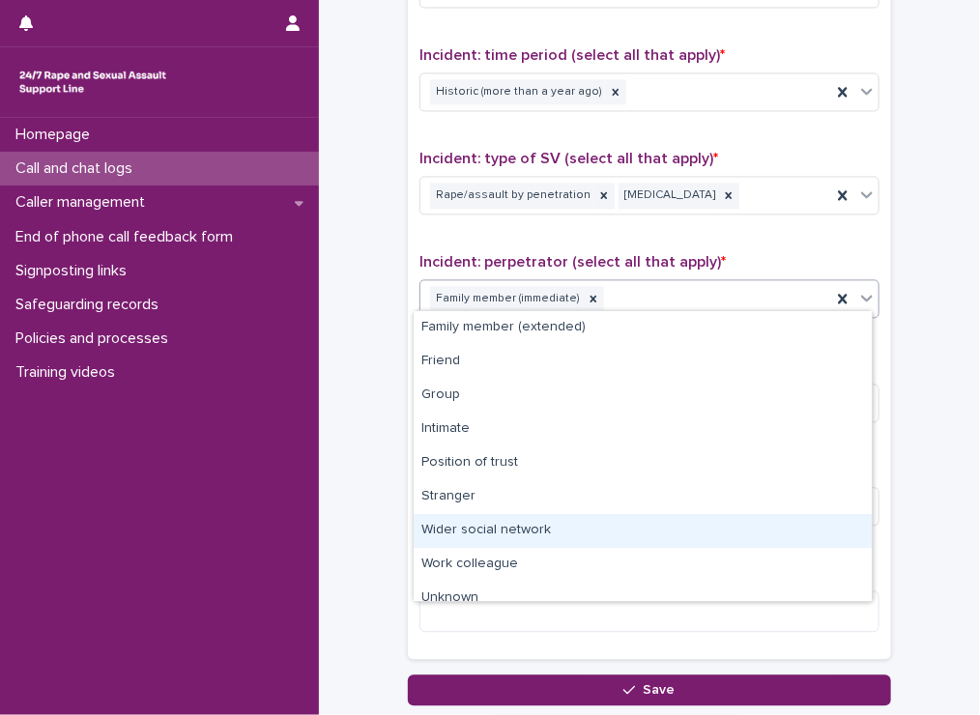
click at [468, 526] on div "Wider social network" at bounding box center [643, 531] width 458 height 34
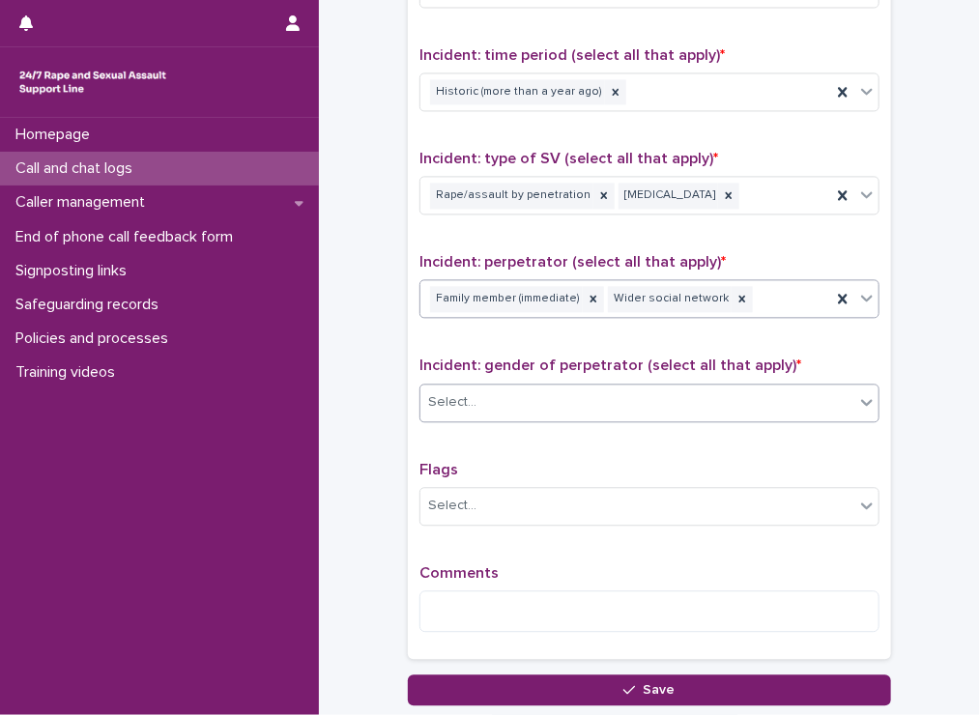
click at [464, 392] on div "Select..." at bounding box center [452, 402] width 48 height 20
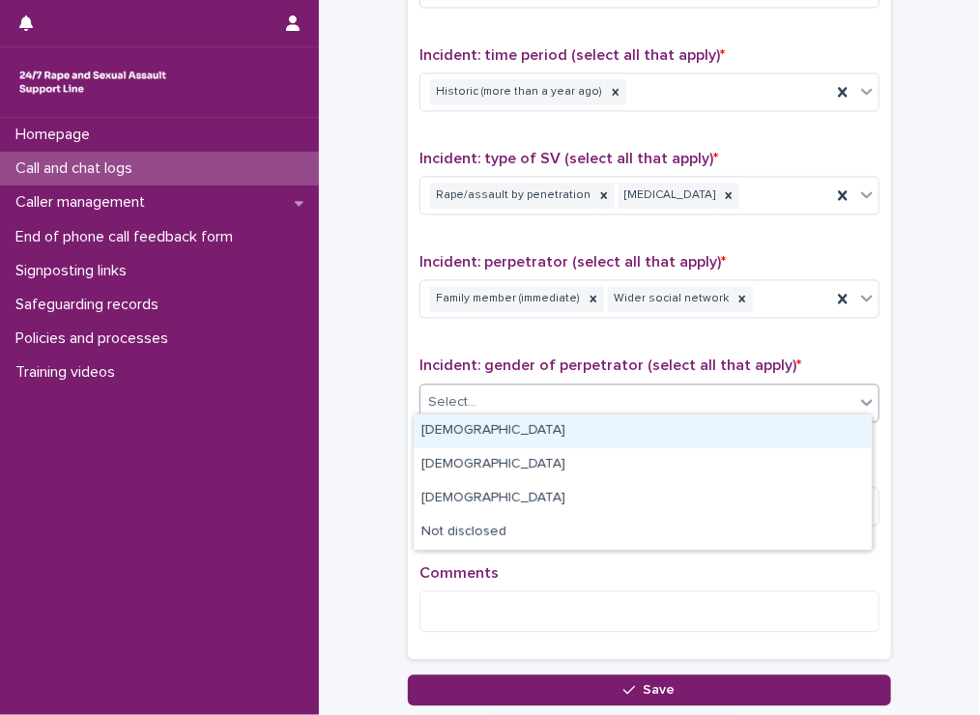
click at [452, 427] on div "[DEMOGRAPHIC_DATA]" at bounding box center [643, 431] width 458 height 34
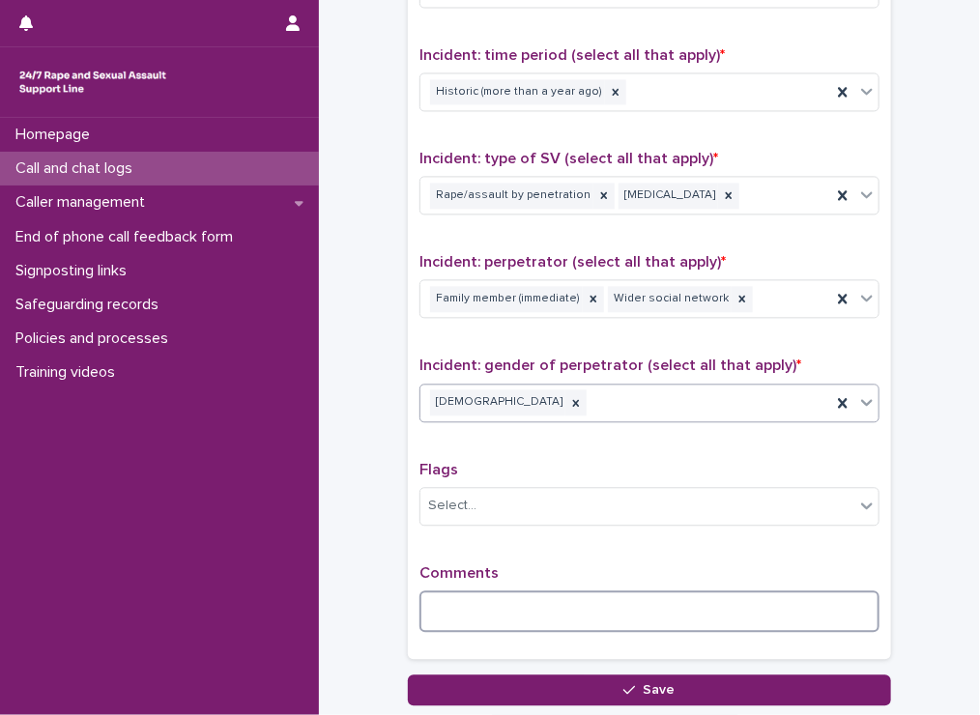
click at [462, 604] on textarea at bounding box center [649, 611] width 460 height 42
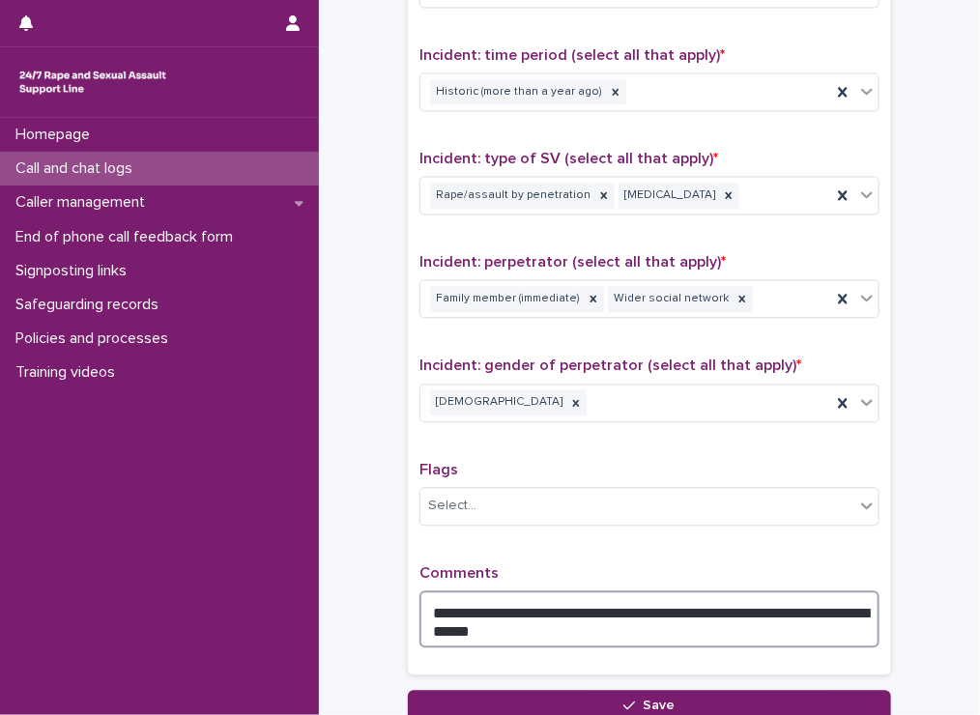
click at [610, 603] on textarea "**********" at bounding box center [649, 619] width 460 height 58
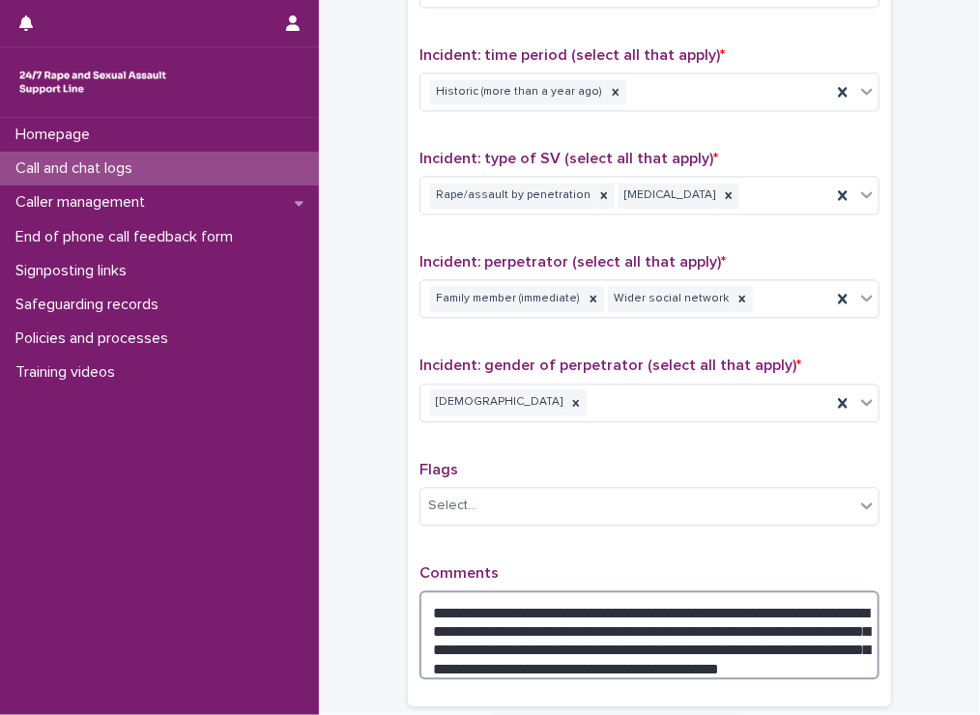
scroll to position [1465, 0]
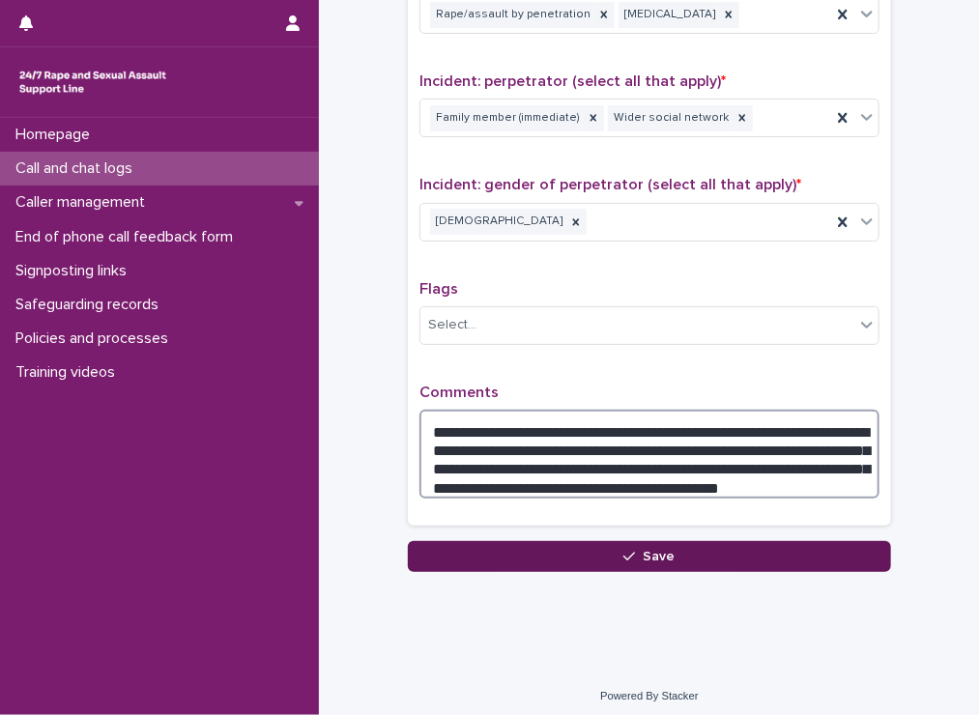
type textarea "**********"
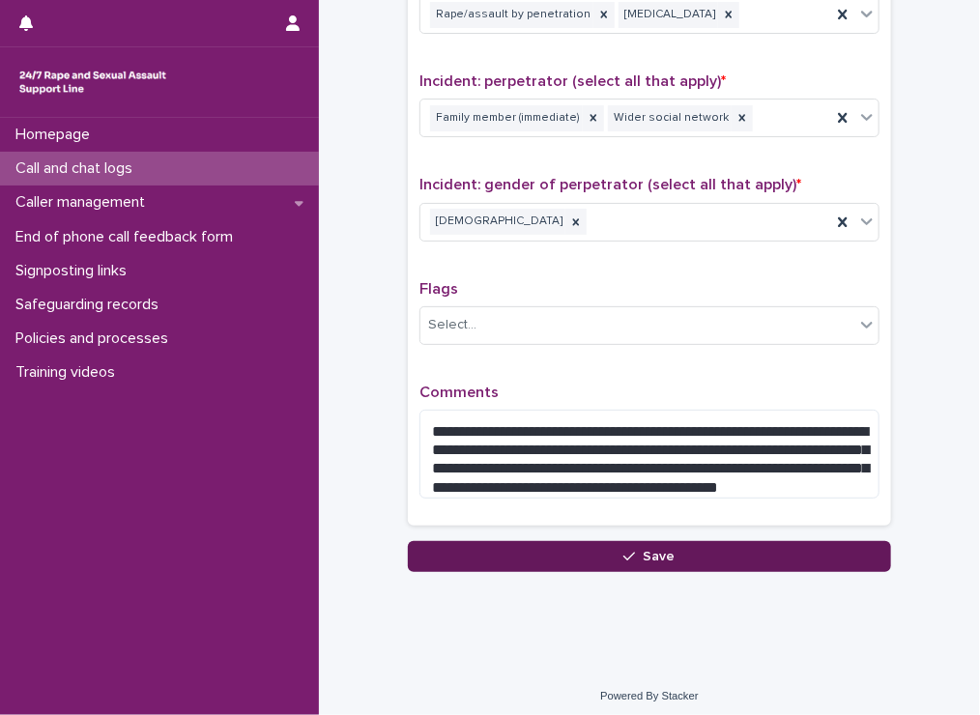
click at [671, 541] on button "Save" at bounding box center [649, 556] width 483 height 31
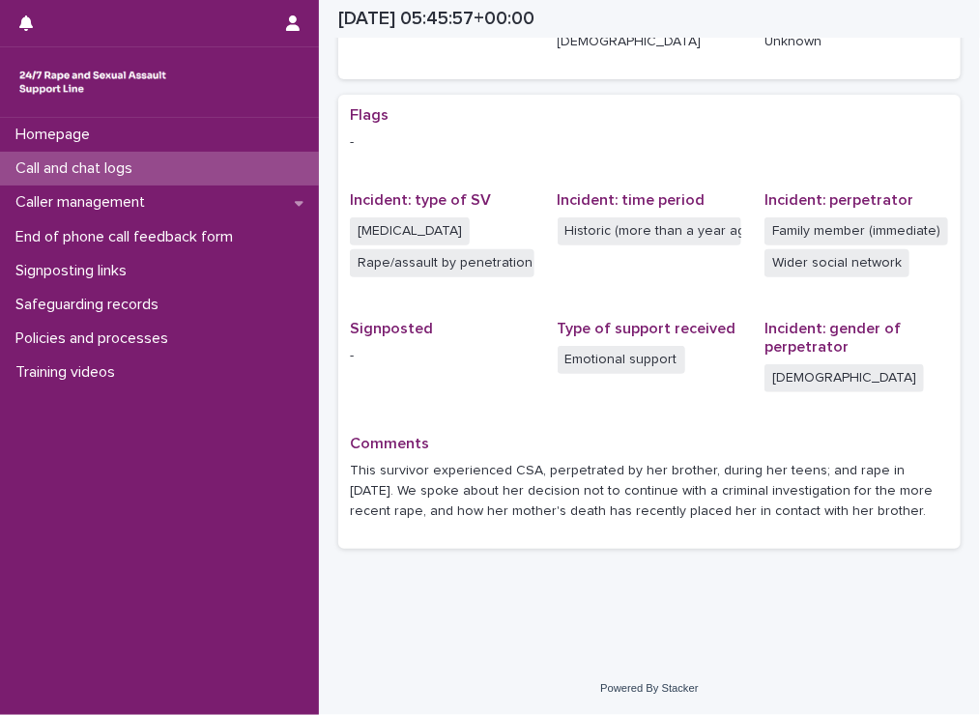
scroll to position [344, 0]
click at [50, 160] on p "Call and chat logs" at bounding box center [78, 168] width 140 height 18
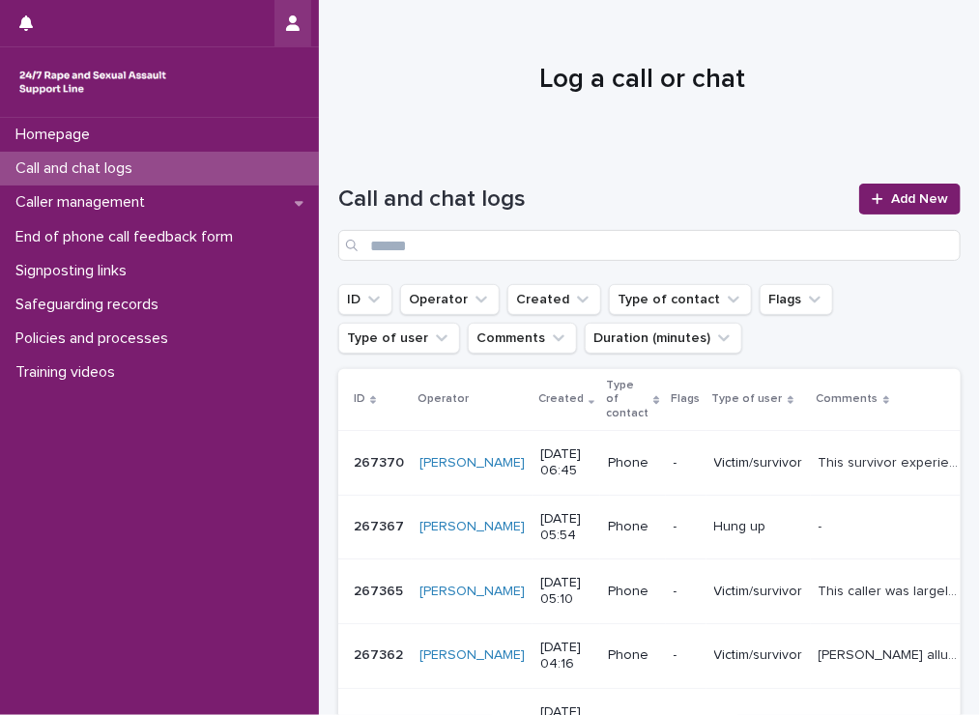
click at [291, 20] on icon "button" at bounding box center [293, 22] width 14 height 15
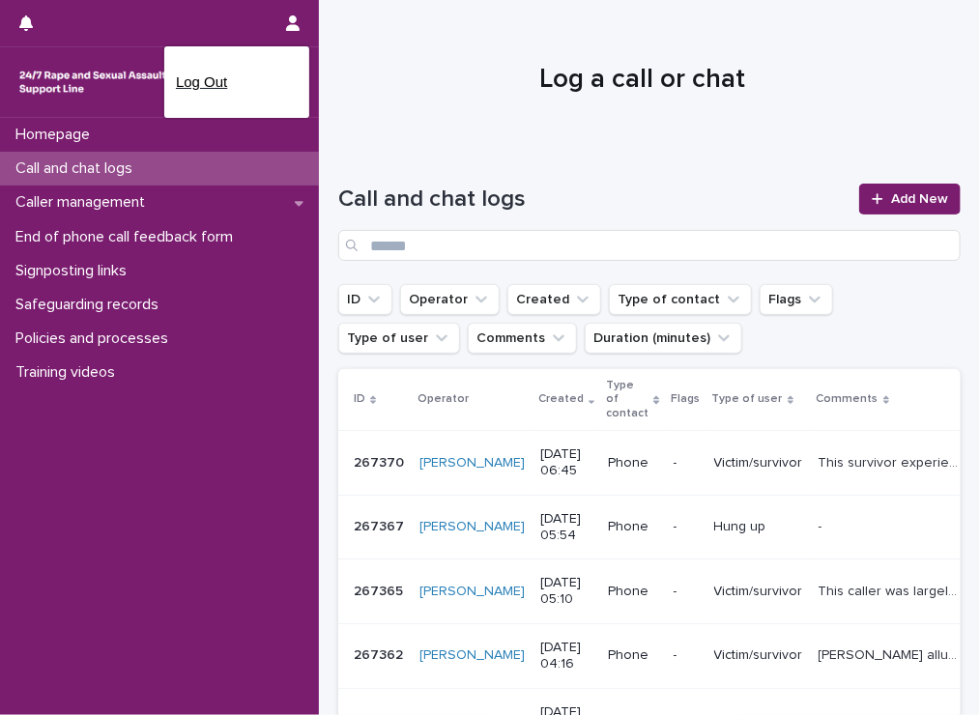
click at [218, 81] on p "Log Out" at bounding box center [237, 82] width 122 height 33
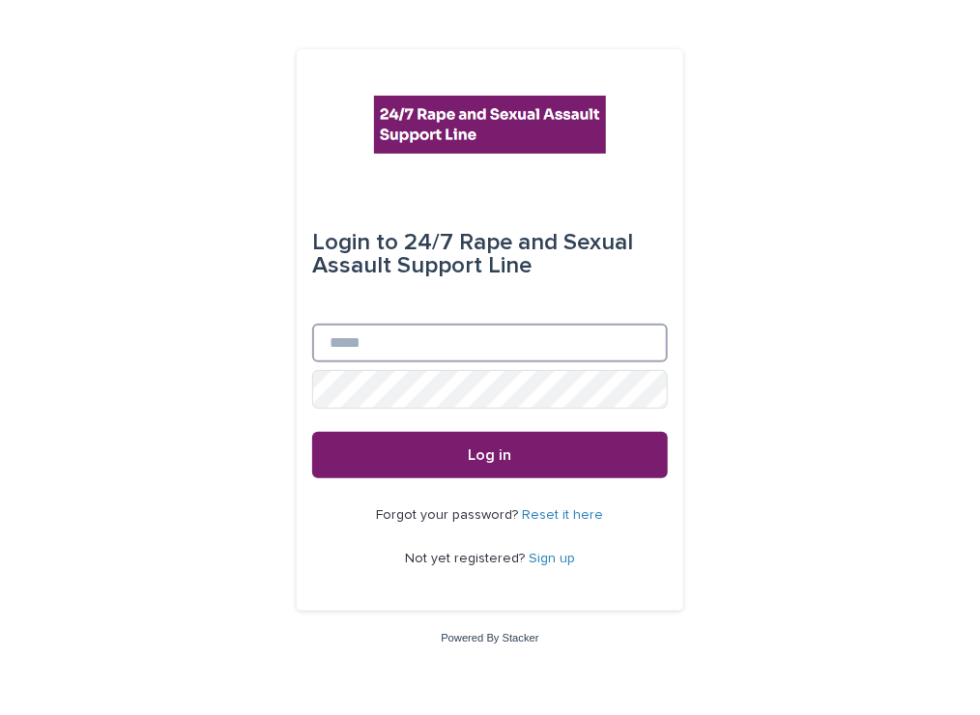
type input "**********"
